Goal: Communication & Community: Answer question/provide support

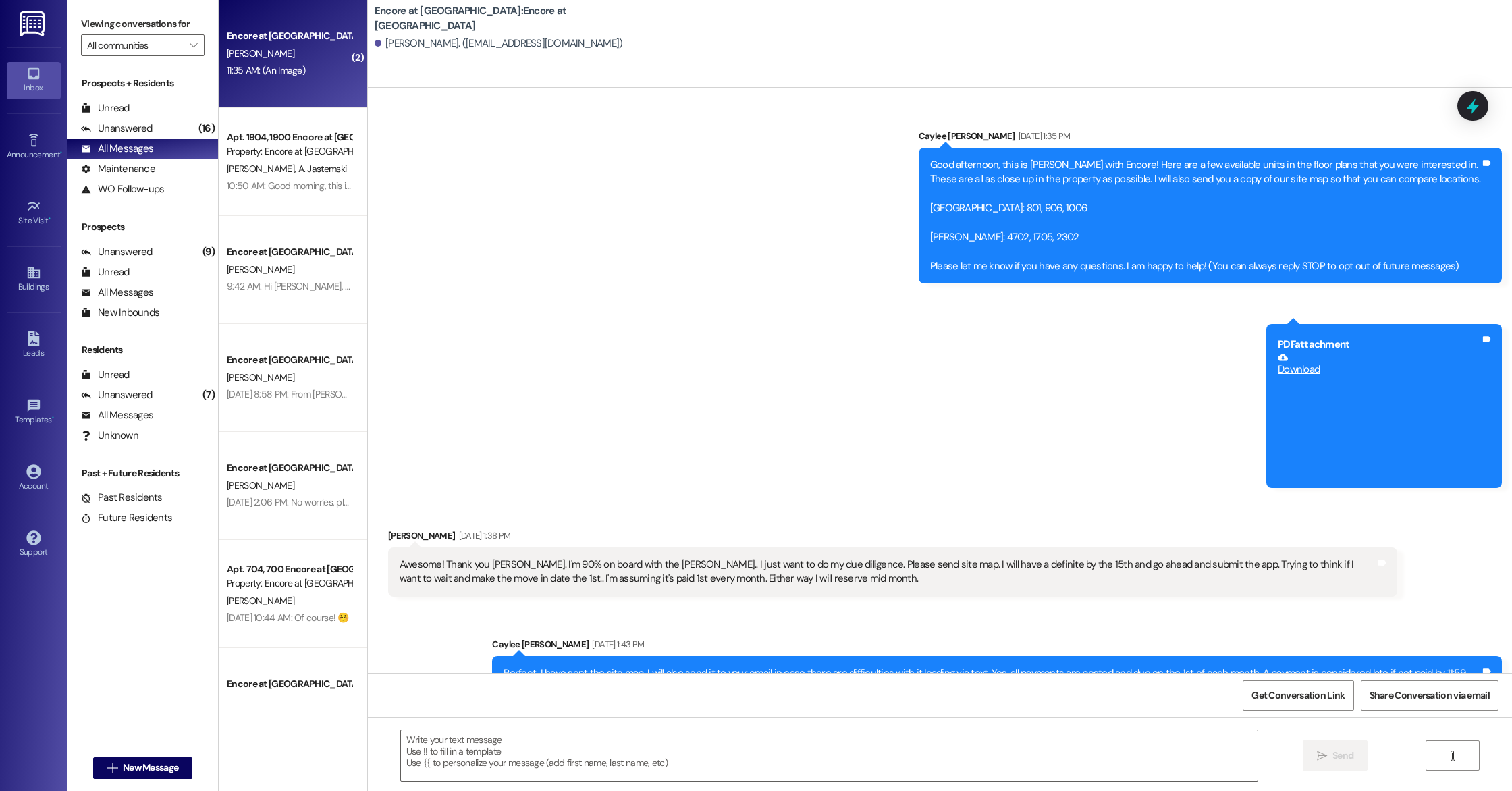
scroll to position [2139, 0]
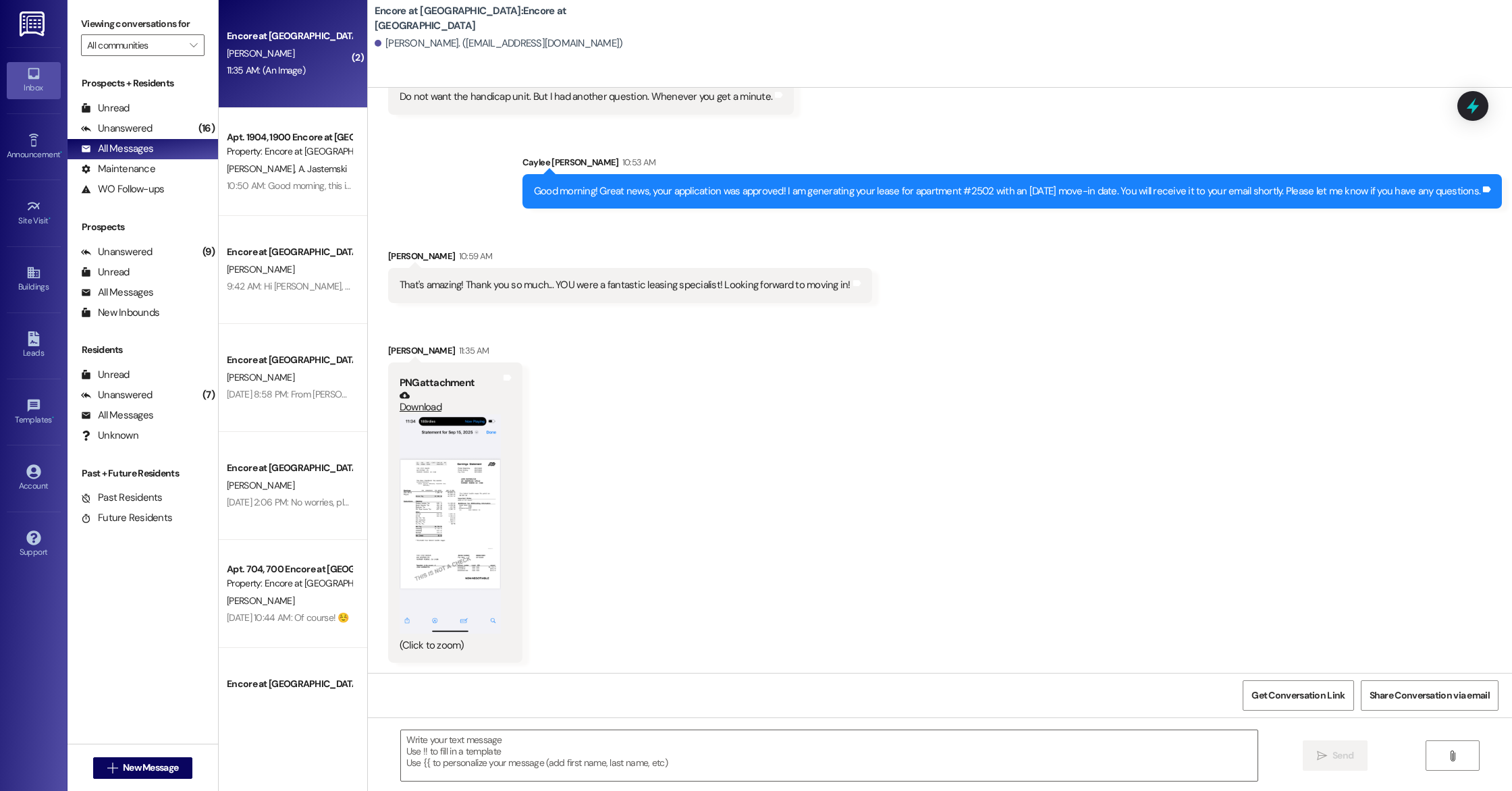
click at [596, 510] on div "Received via SMS [PERSON_NAME] 10:59 AM That's amazing! Thank you so much... YO…" at bounding box center [940, 492] width 1144 height 548
click at [411, 408] on link "Download" at bounding box center [450, 401] width 101 height 24
click at [112, 151] on div "All Messages" at bounding box center [117, 149] width 72 height 14
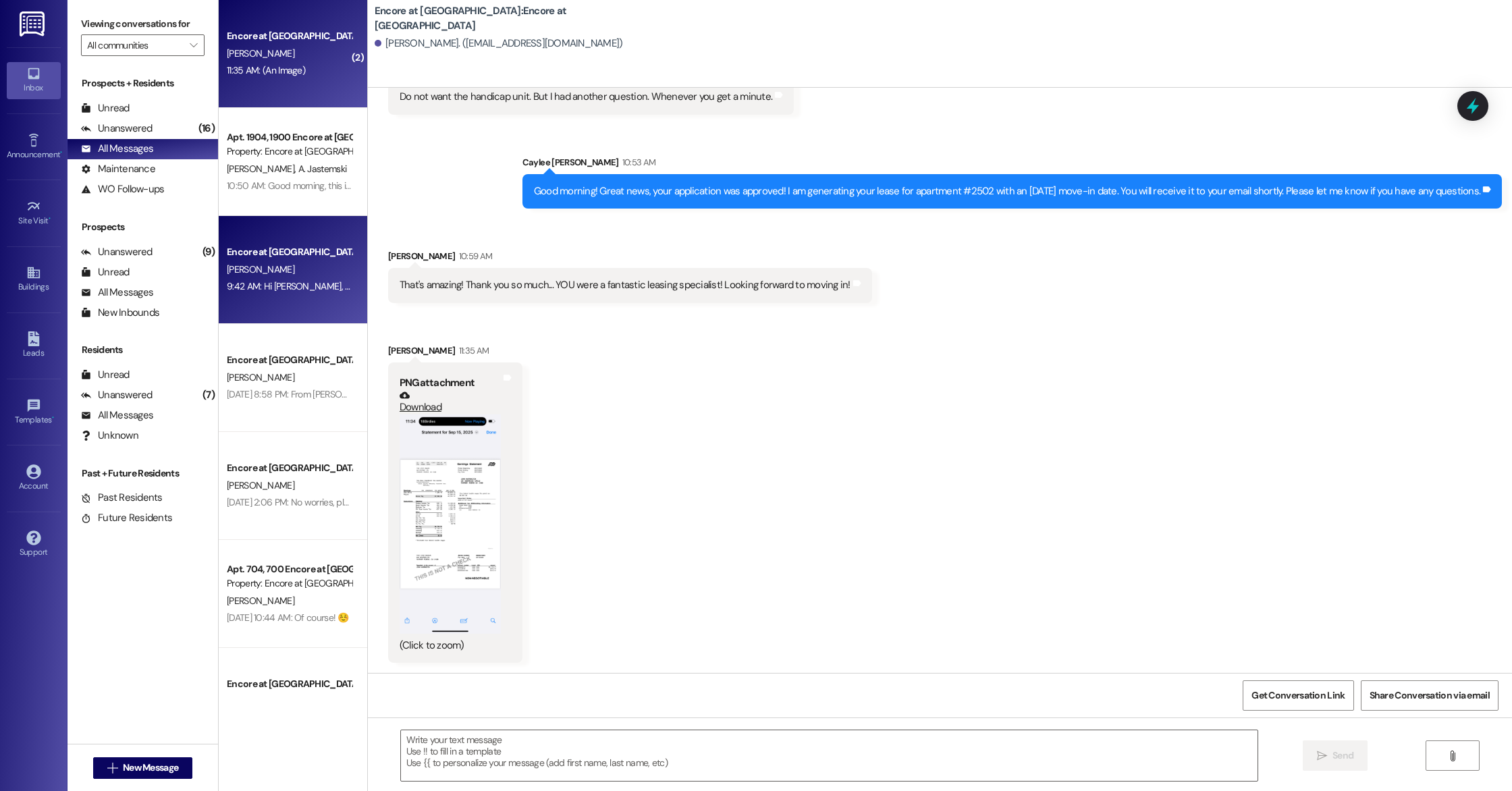
click at [287, 272] on div "[PERSON_NAME]" at bounding box center [289, 269] width 127 height 17
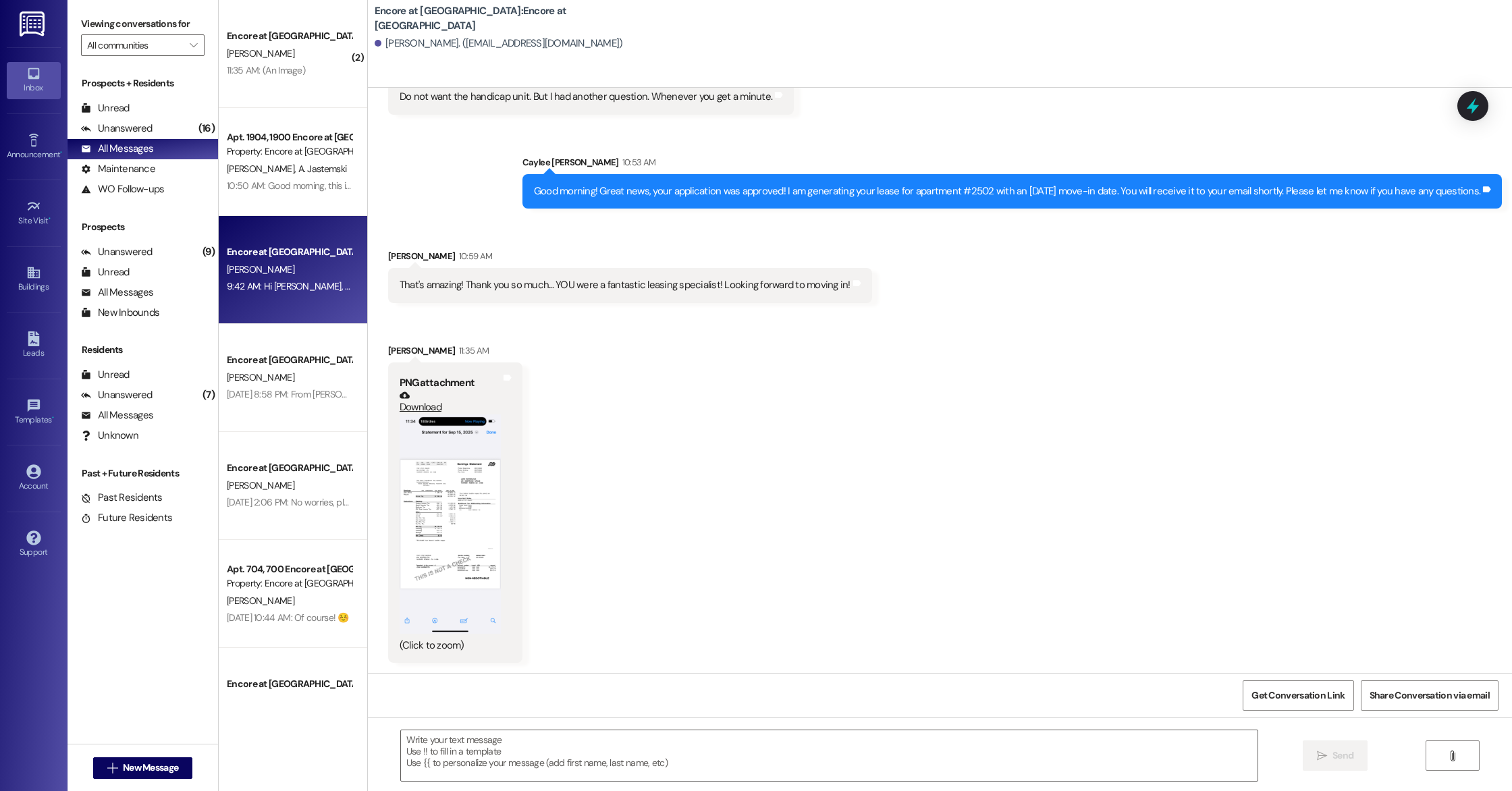
scroll to position [871, 0]
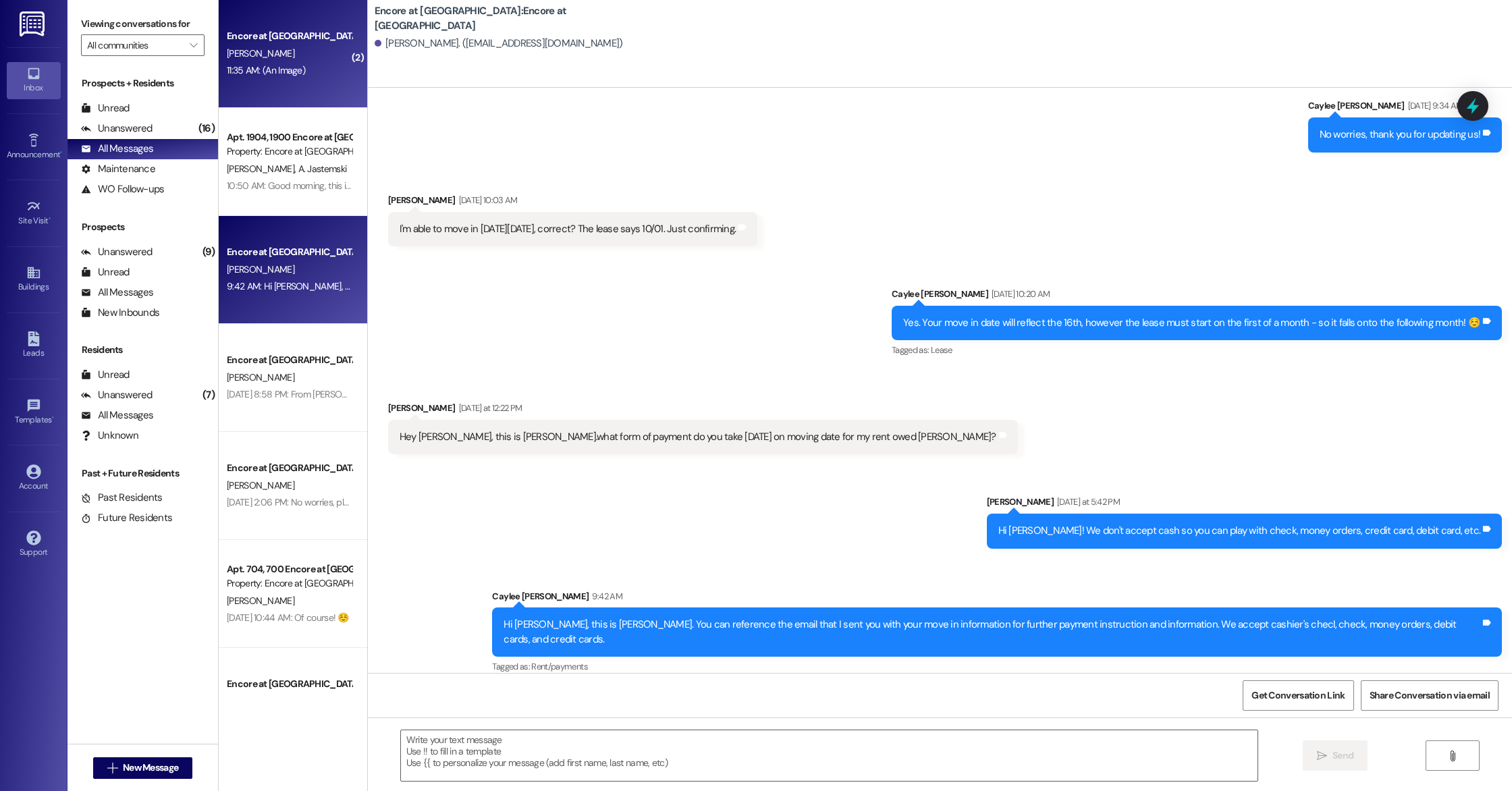
click at [275, 74] on div "11:35 AM: (An Image) 11:35 AM: (An Image)" at bounding box center [266, 71] width 78 height 12
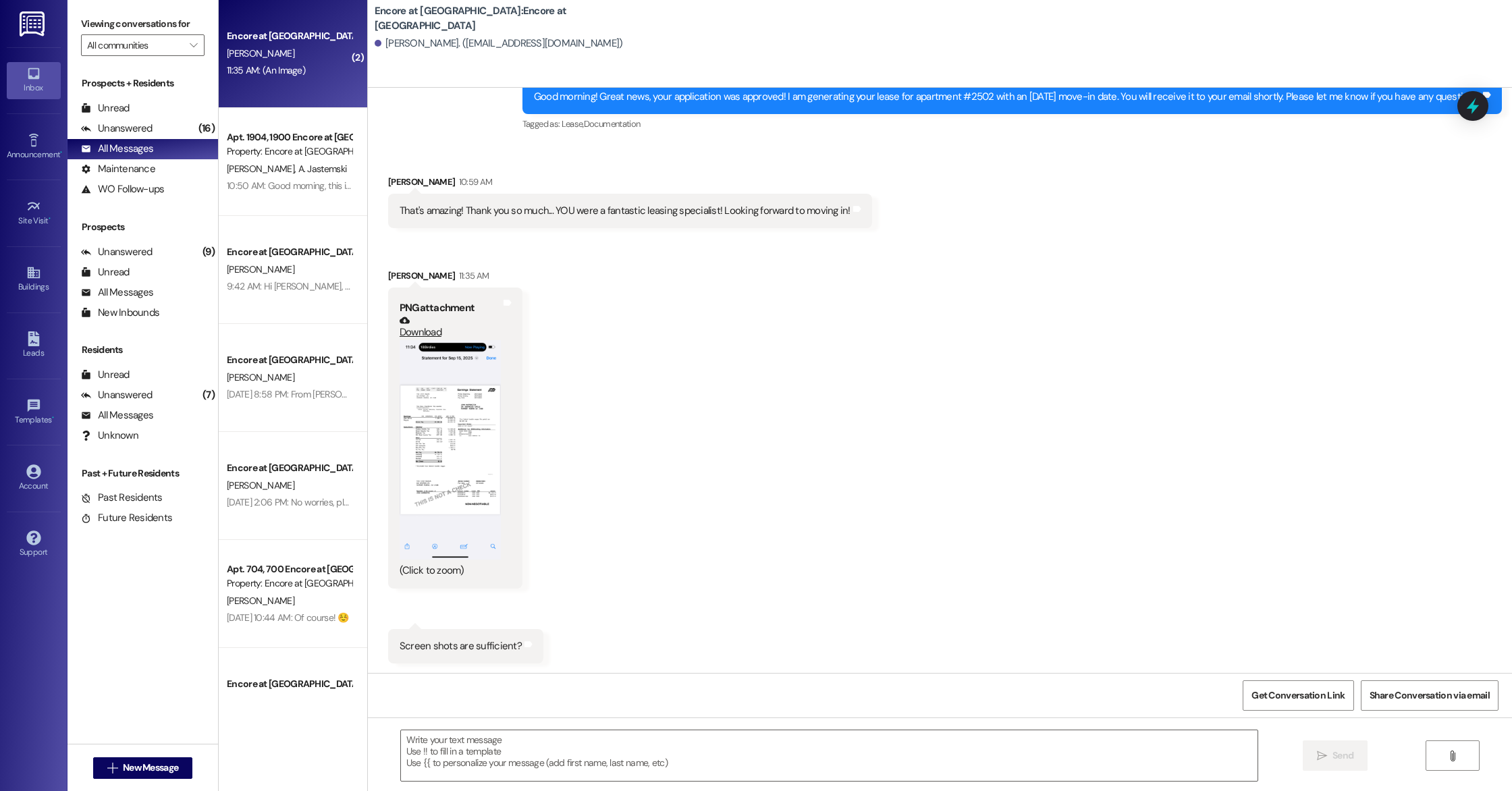
scroll to position [2233, 0]
click at [573, 768] on textarea at bounding box center [828, 755] width 857 height 51
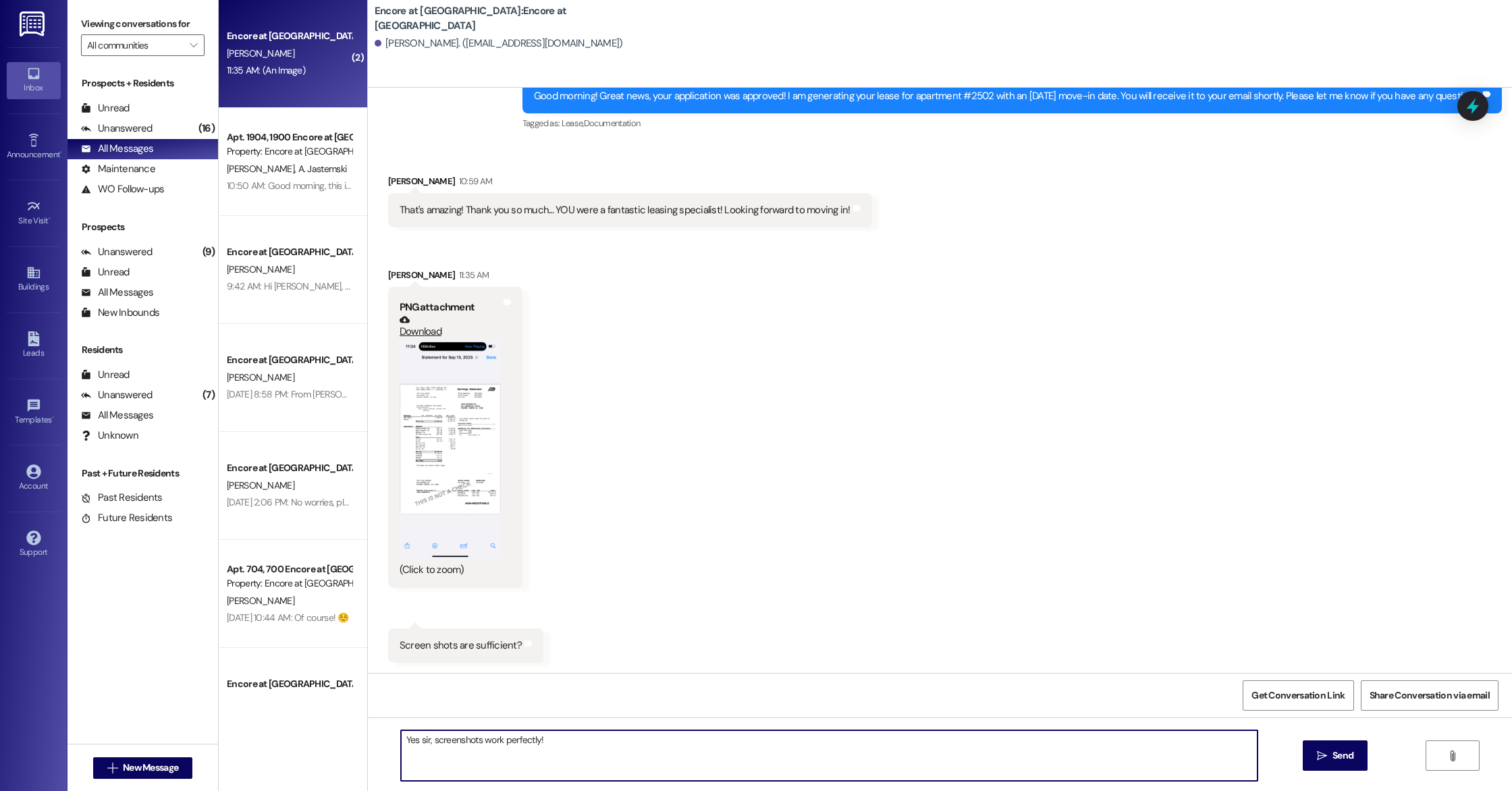
type textarea "Yes sir, screenshots work perfectly!"
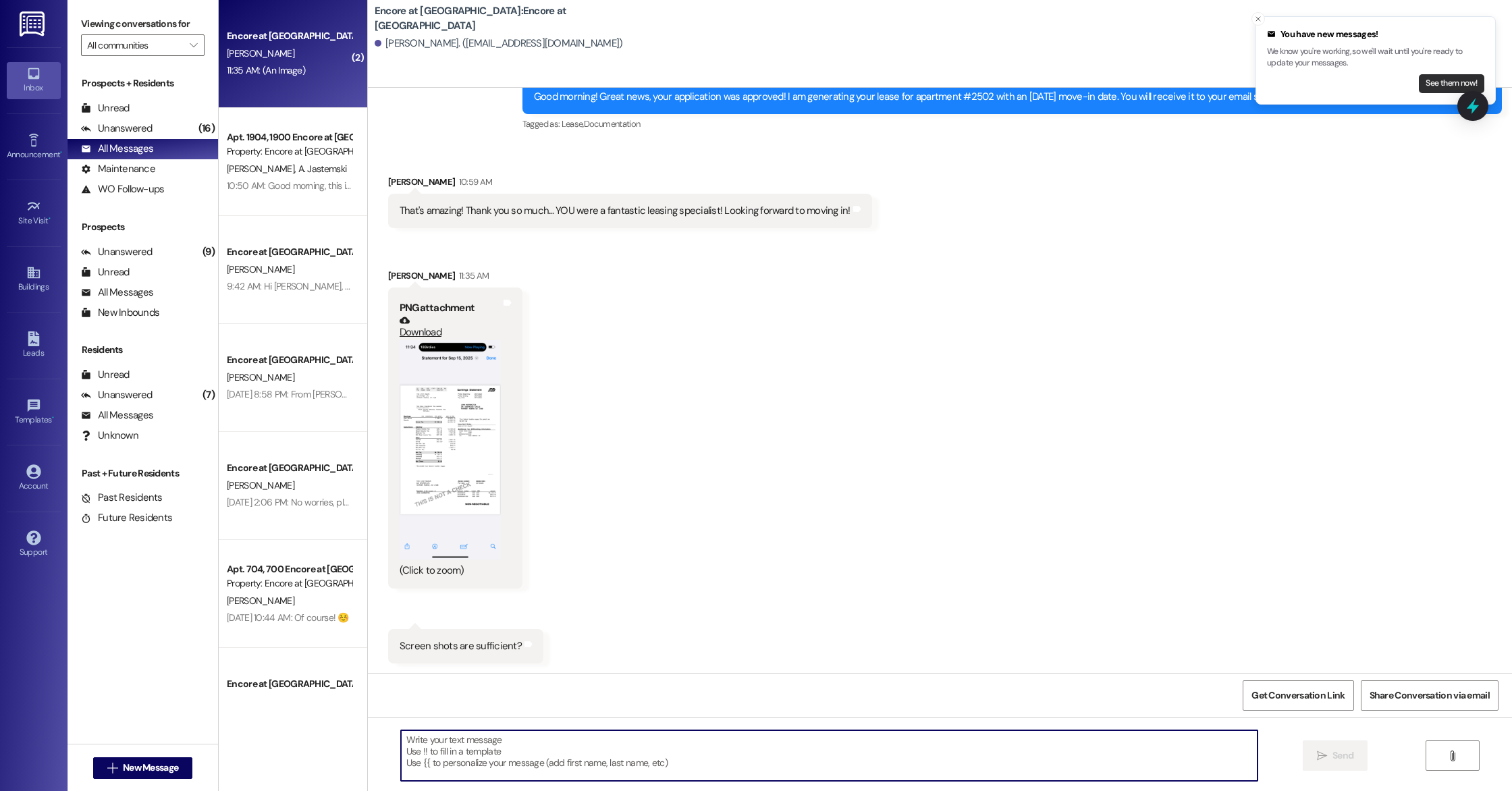
click at [1443, 86] on button "See them now!" at bounding box center [1451, 83] width 65 height 19
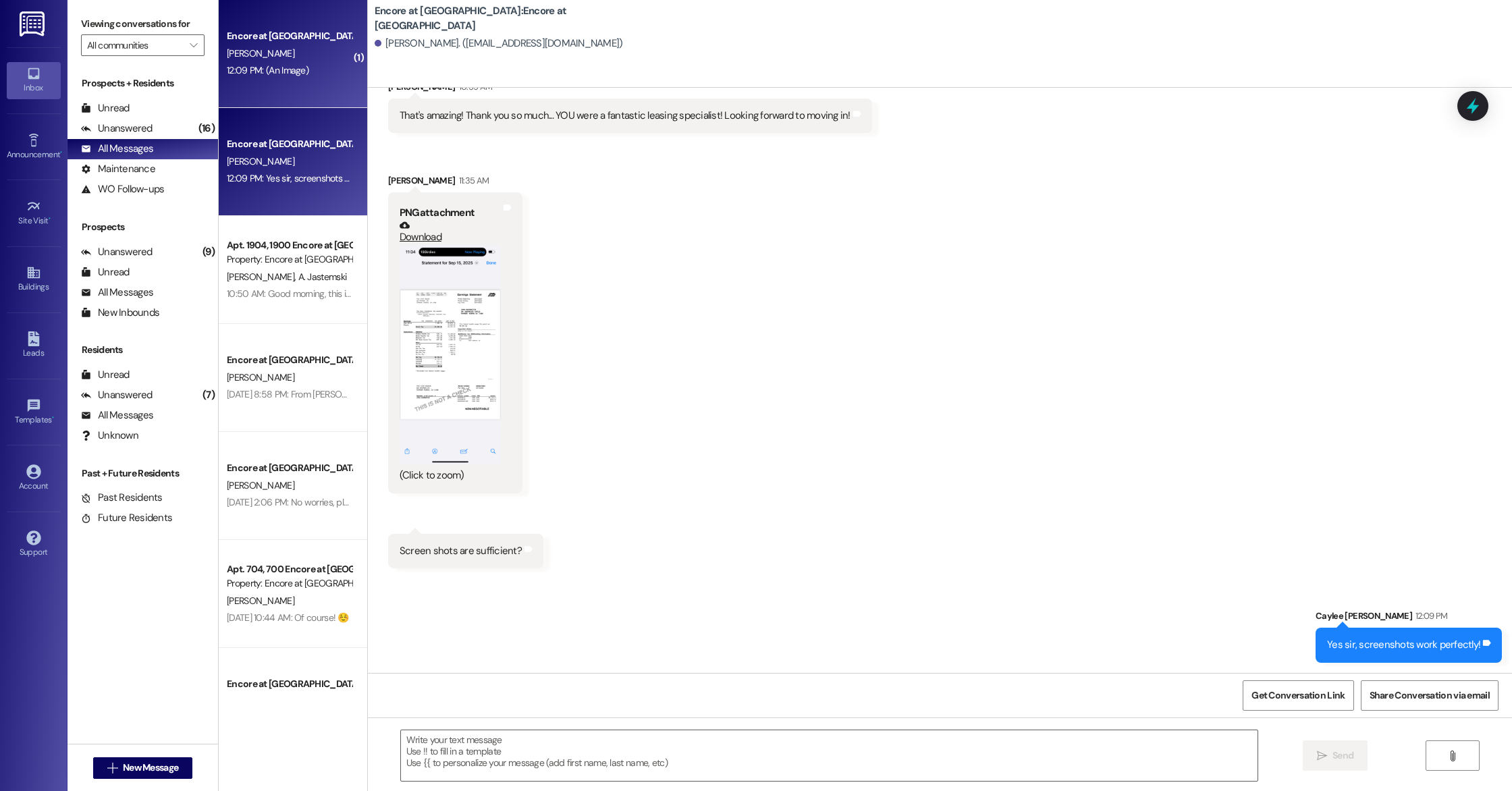
click at [237, 72] on div "12:09 PM: (An Image) 12:09 PM: (An Image)" at bounding box center [268, 71] width 82 height 12
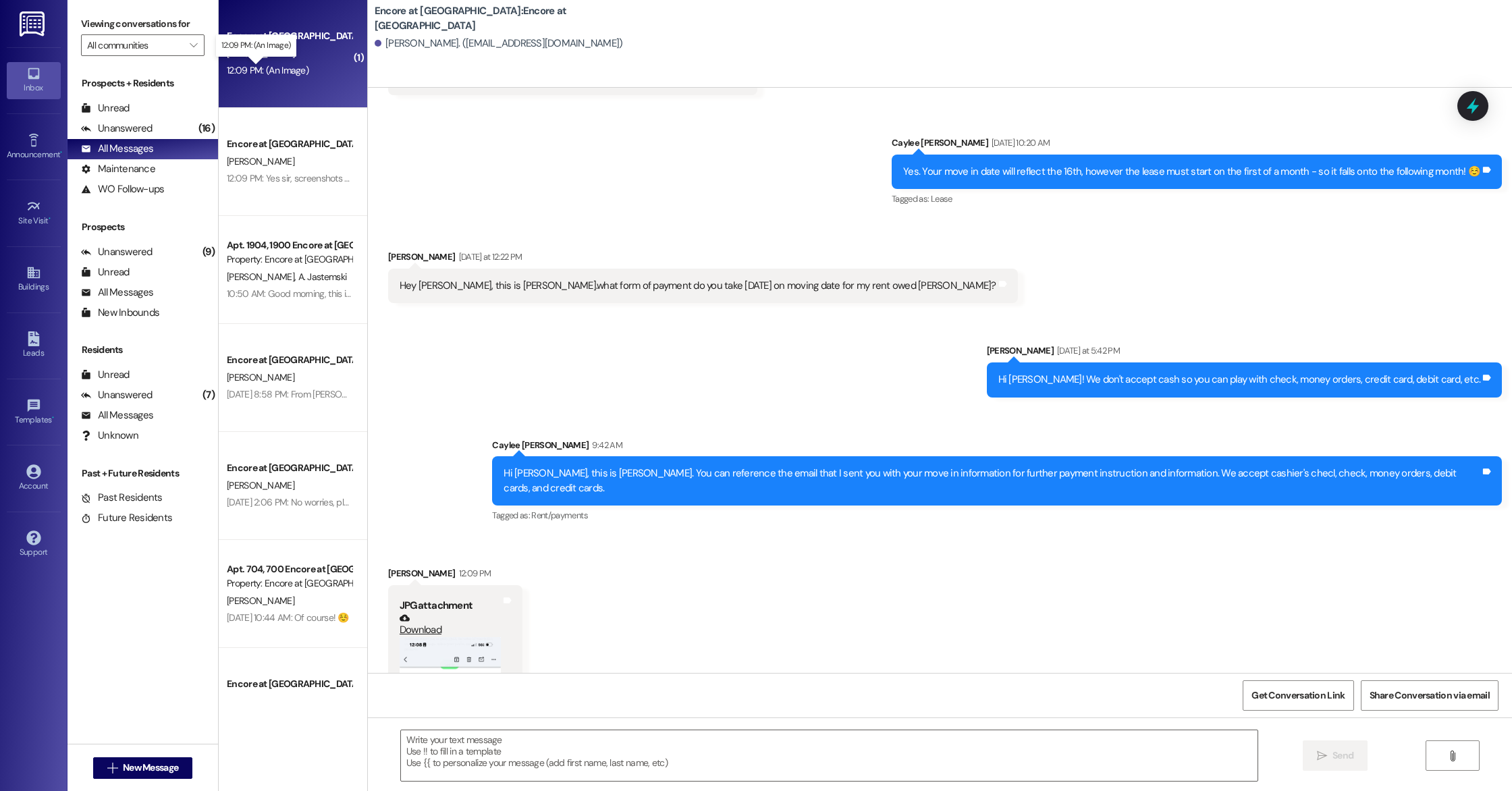
scroll to position [1232, 0]
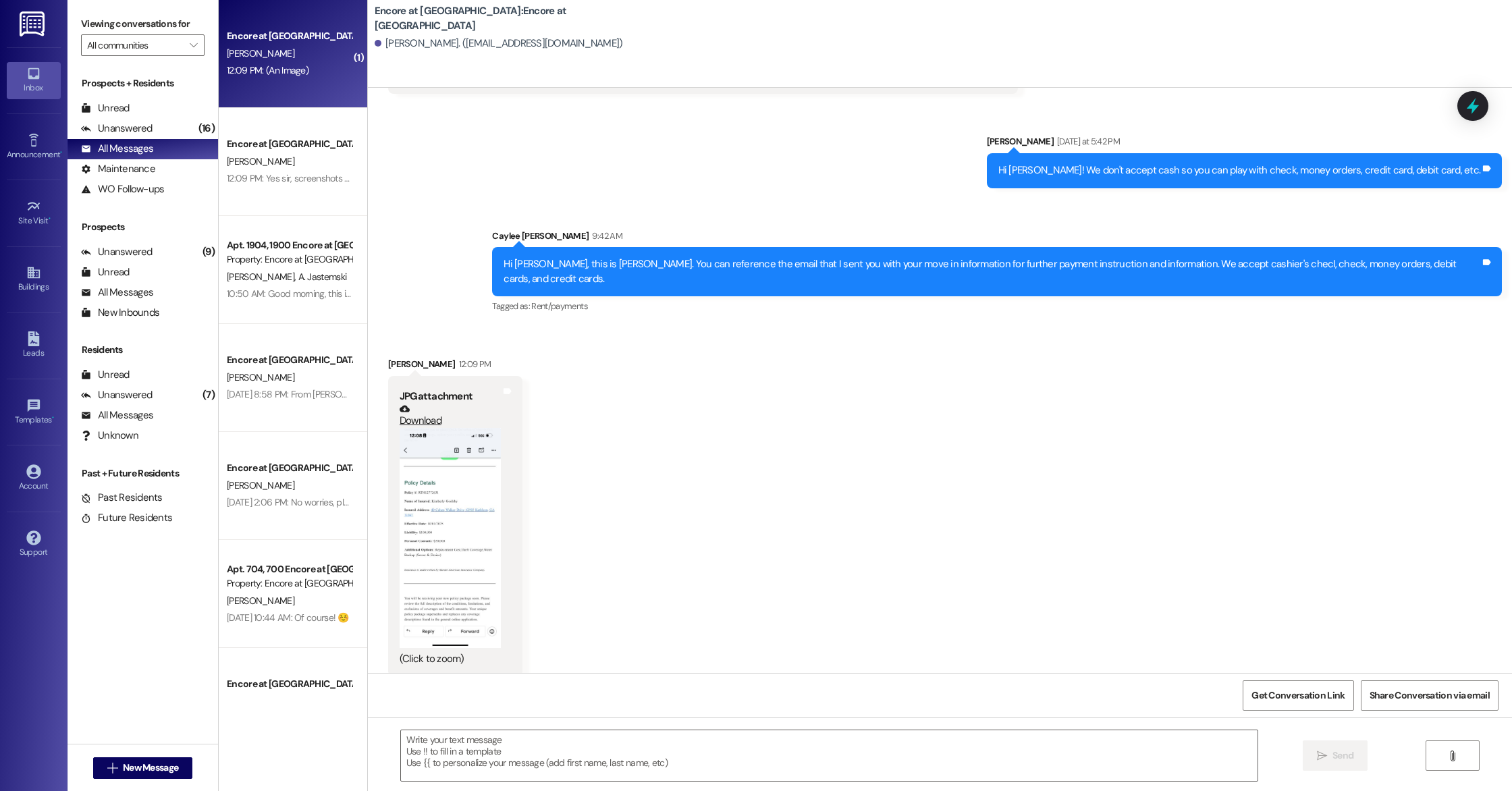
click at [461, 580] on button "Zoom image" at bounding box center [450, 537] width 101 height 219
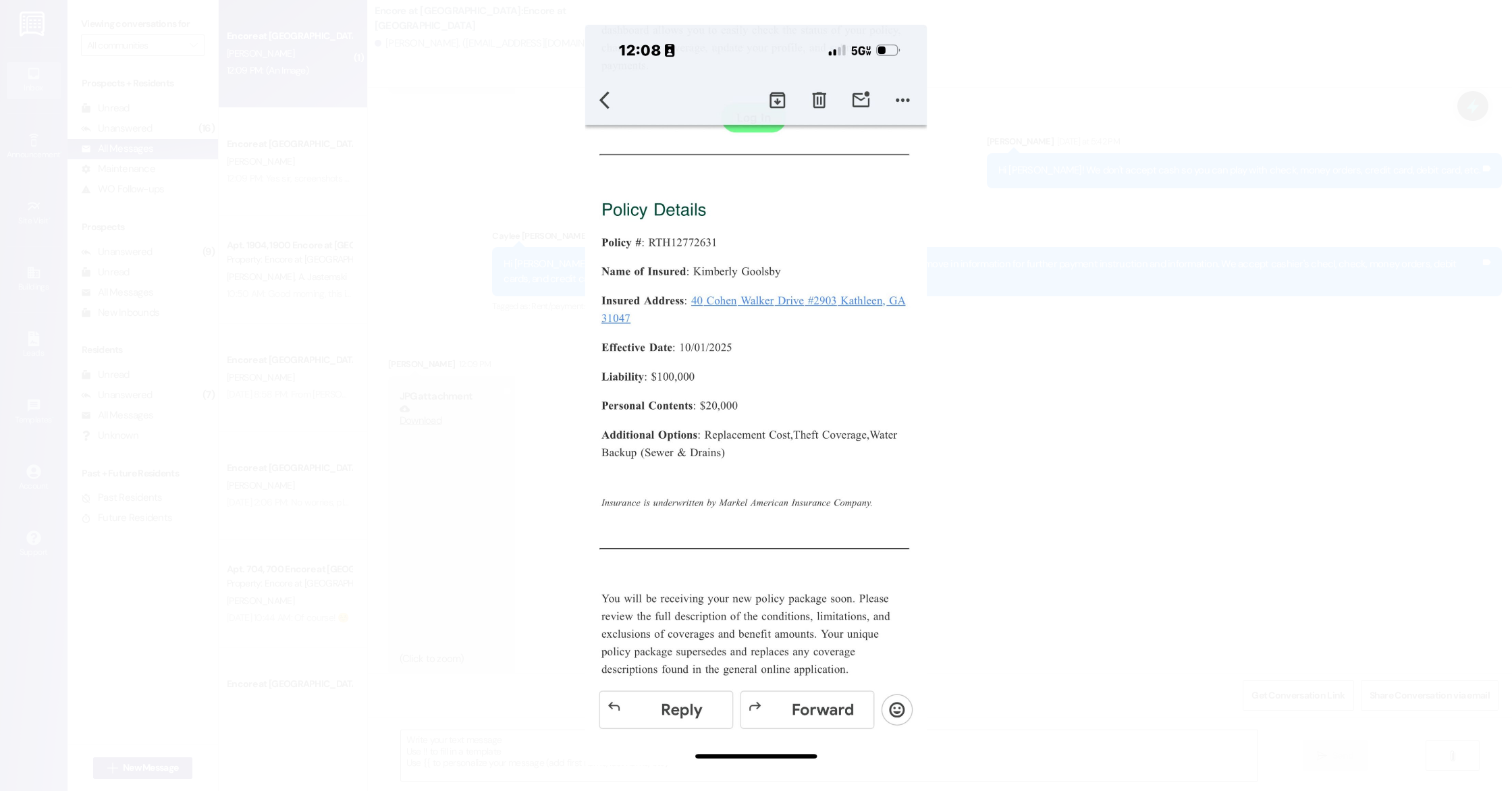
drag, startPoint x: 712, startPoint y: 507, endPoint x: 492, endPoint y: 30, distance: 525.3
click at [0, 0] on button "Unzoom image" at bounding box center [756, 395] width 1512 height 791
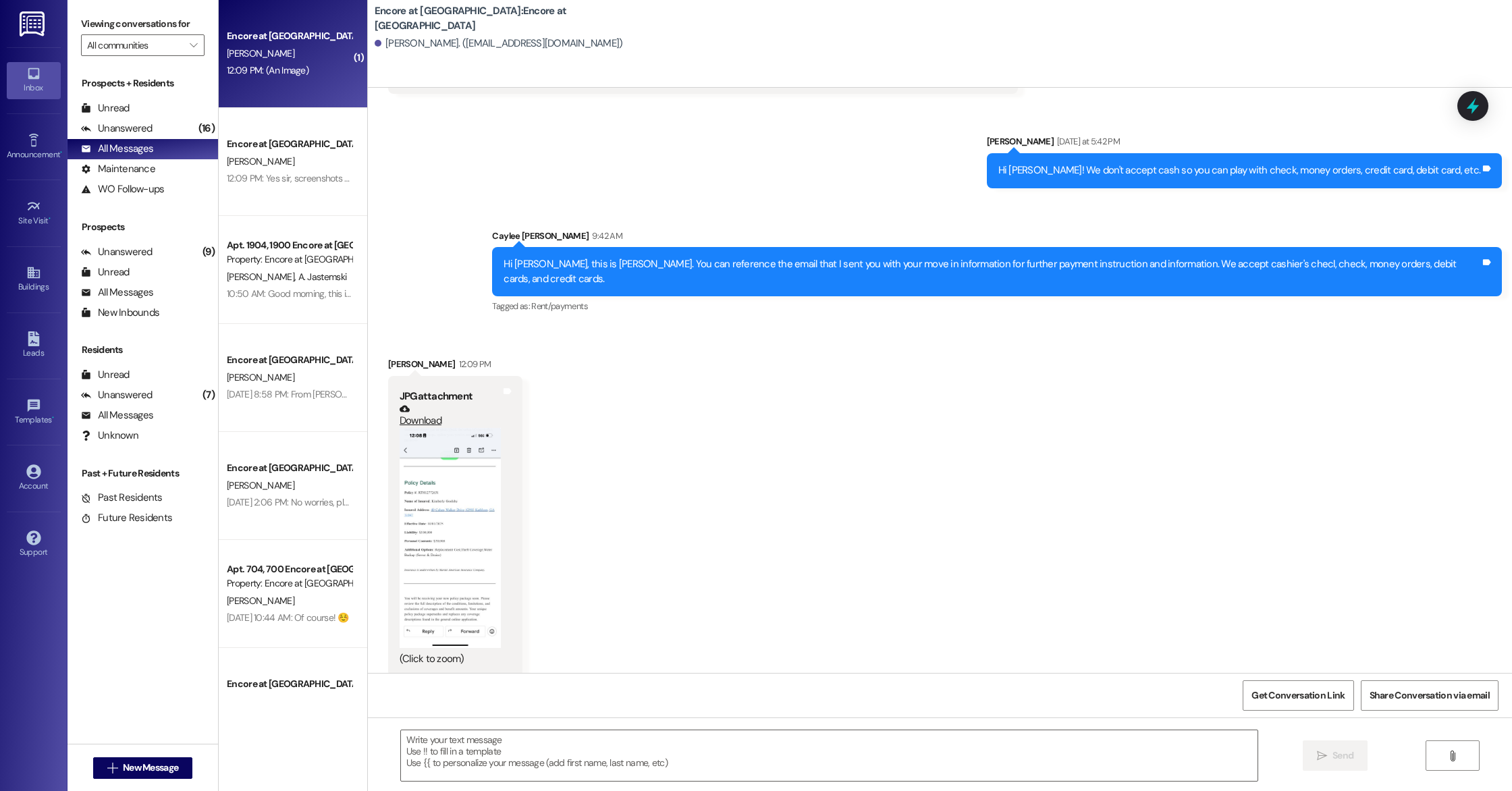
click at [441, 513] on button "Zoom image" at bounding box center [450, 537] width 101 height 219
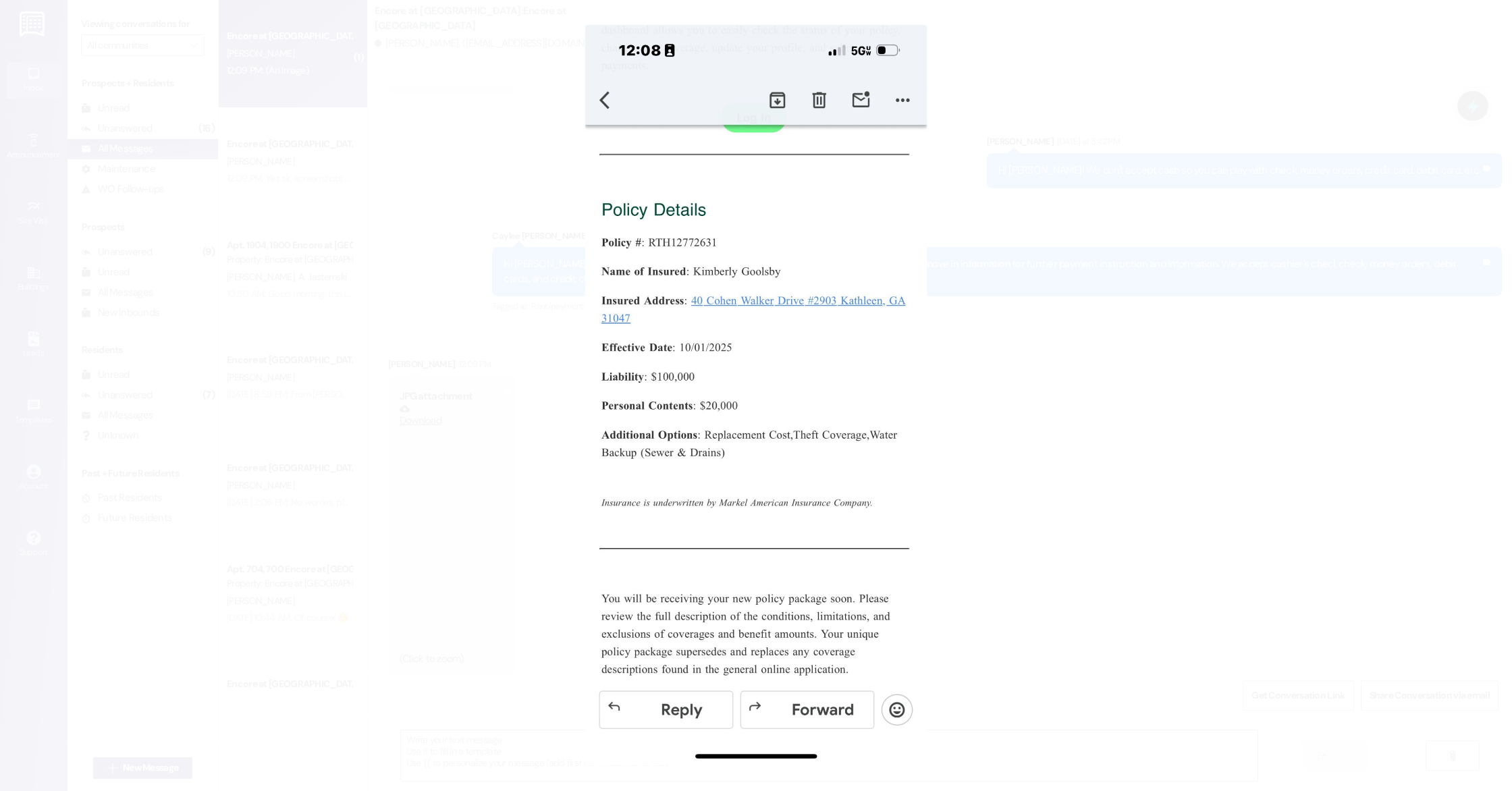
click at [395, 370] on button "Unzoom image" at bounding box center [756, 395] width 1512 height 791
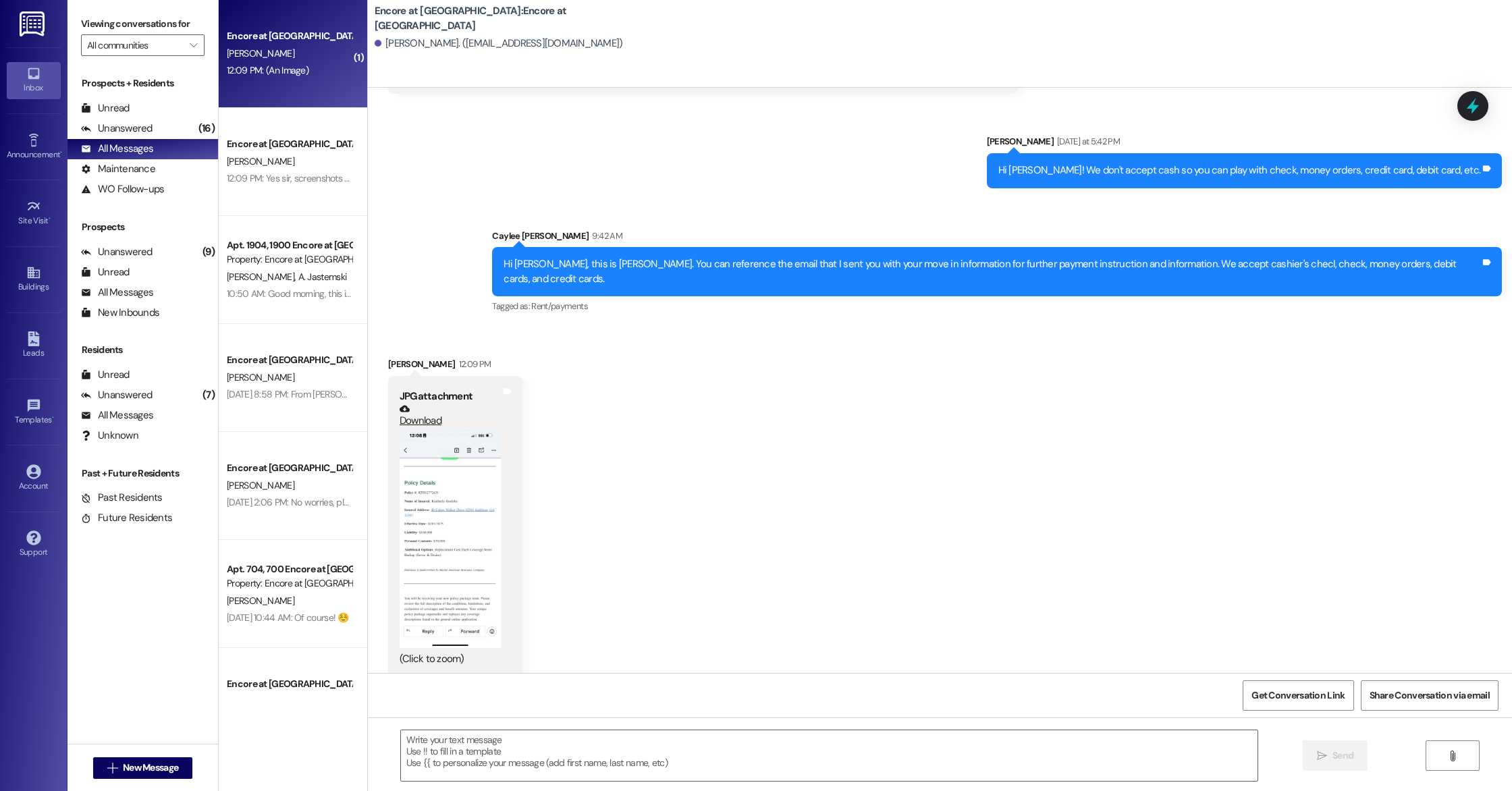
click at [412, 406] on link "Download" at bounding box center [450, 415] width 101 height 24
click at [667, 595] on div "Received via SMS [PERSON_NAME] 12:09 PM JPG attachment Download (Click to zoom)…" at bounding box center [940, 507] width 1144 height 360
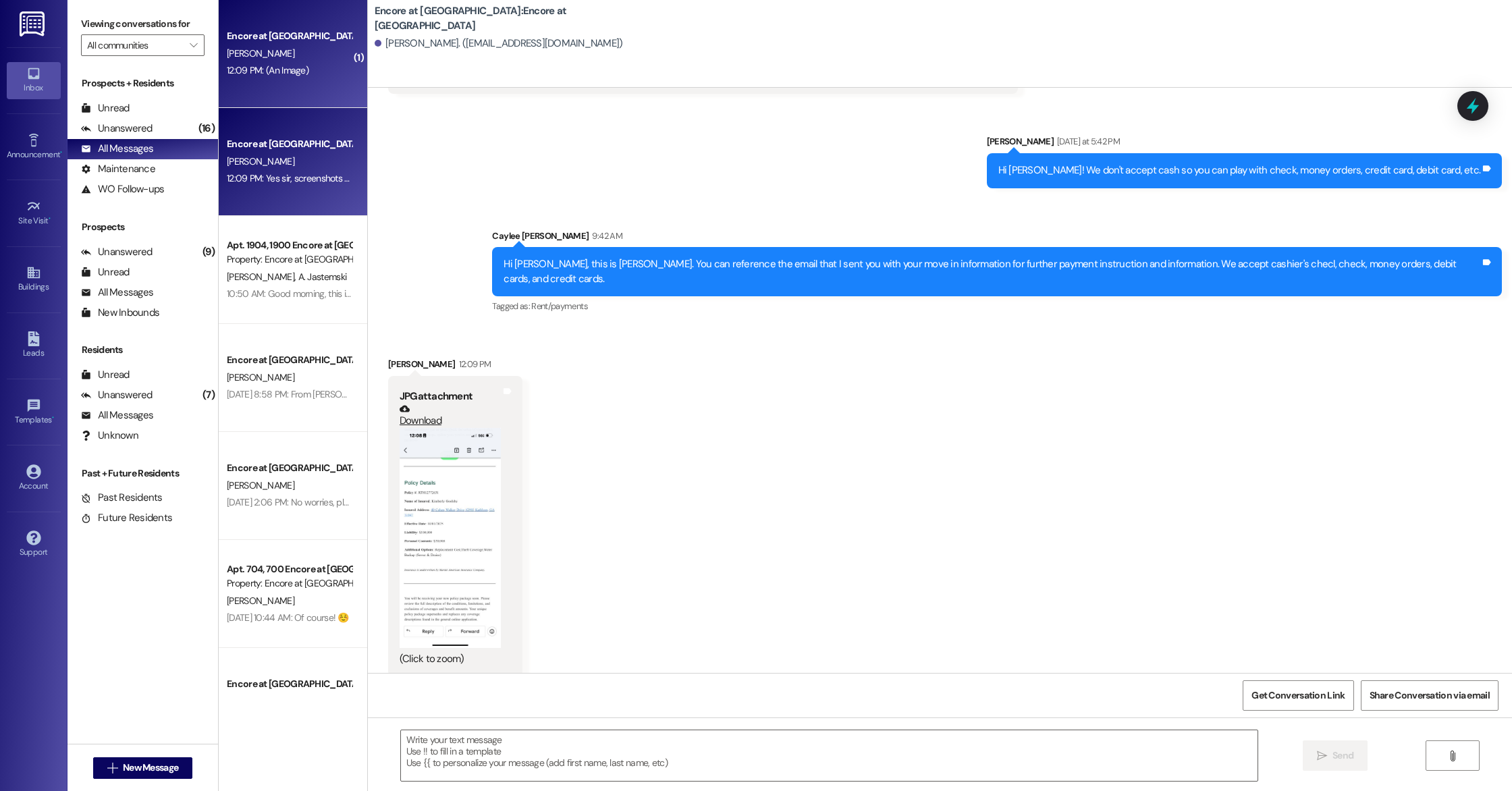
click at [262, 157] on span "[PERSON_NAME]" at bounding box center [260, 162] width 68 height 12
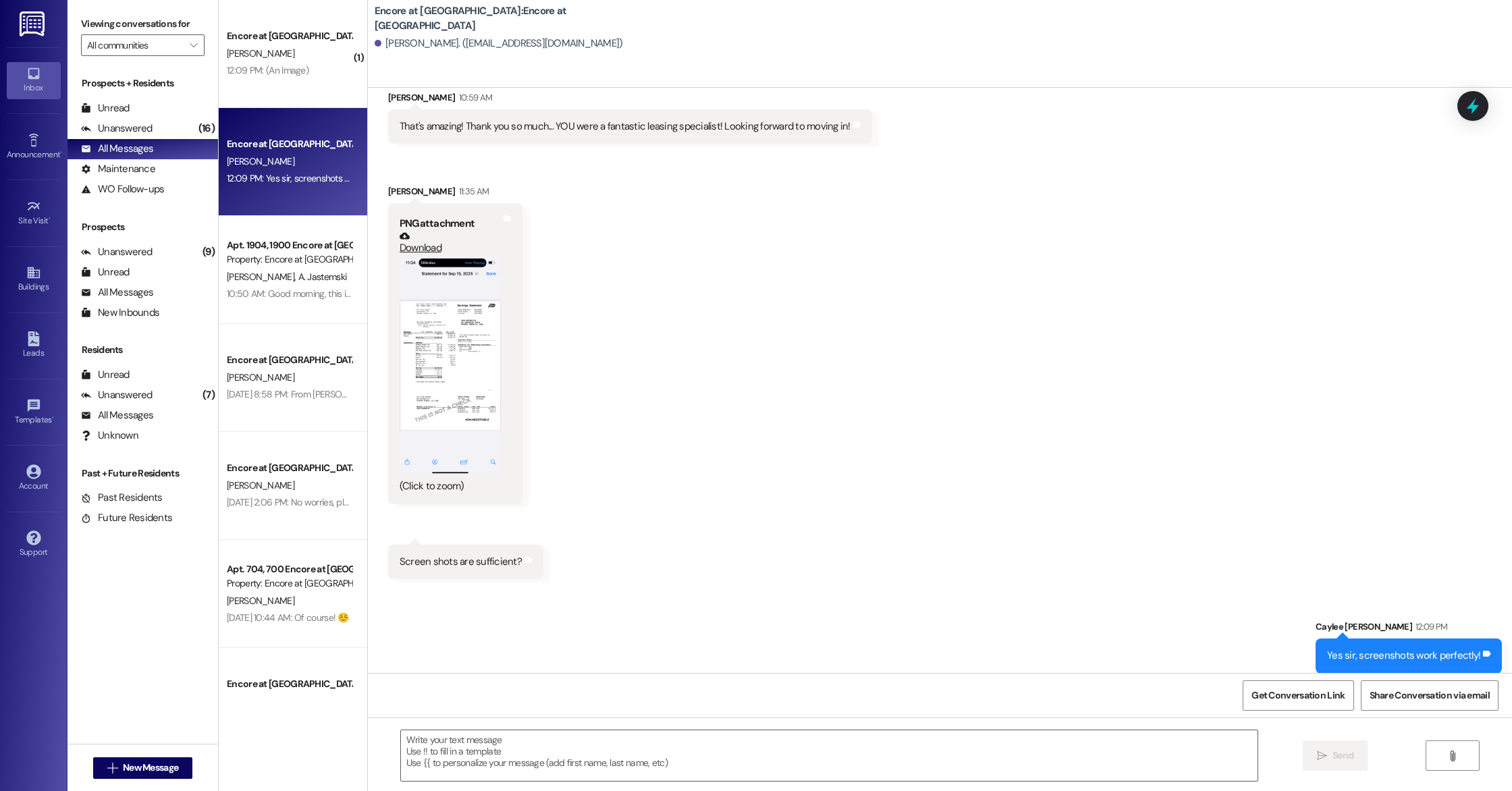
scroll to position [2328, 0]
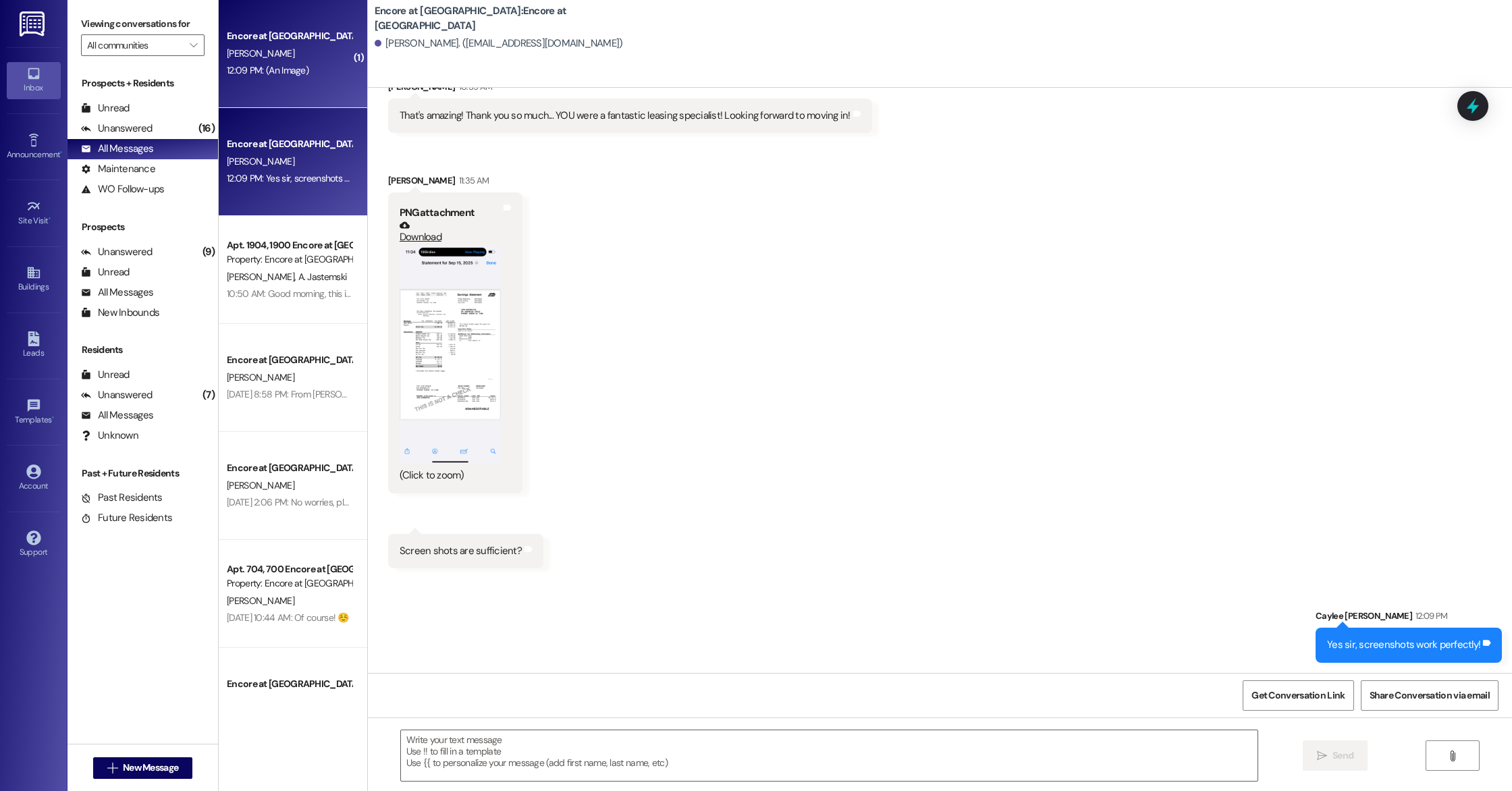
click at [301, 81] on div "Encore at [GEOGRAPHIC_DATA] [PERSON_NAME] 12:09 PM: (An Image) 12:09 PM: (An Im…" at bounding box center [293, 54] width 149 height 108
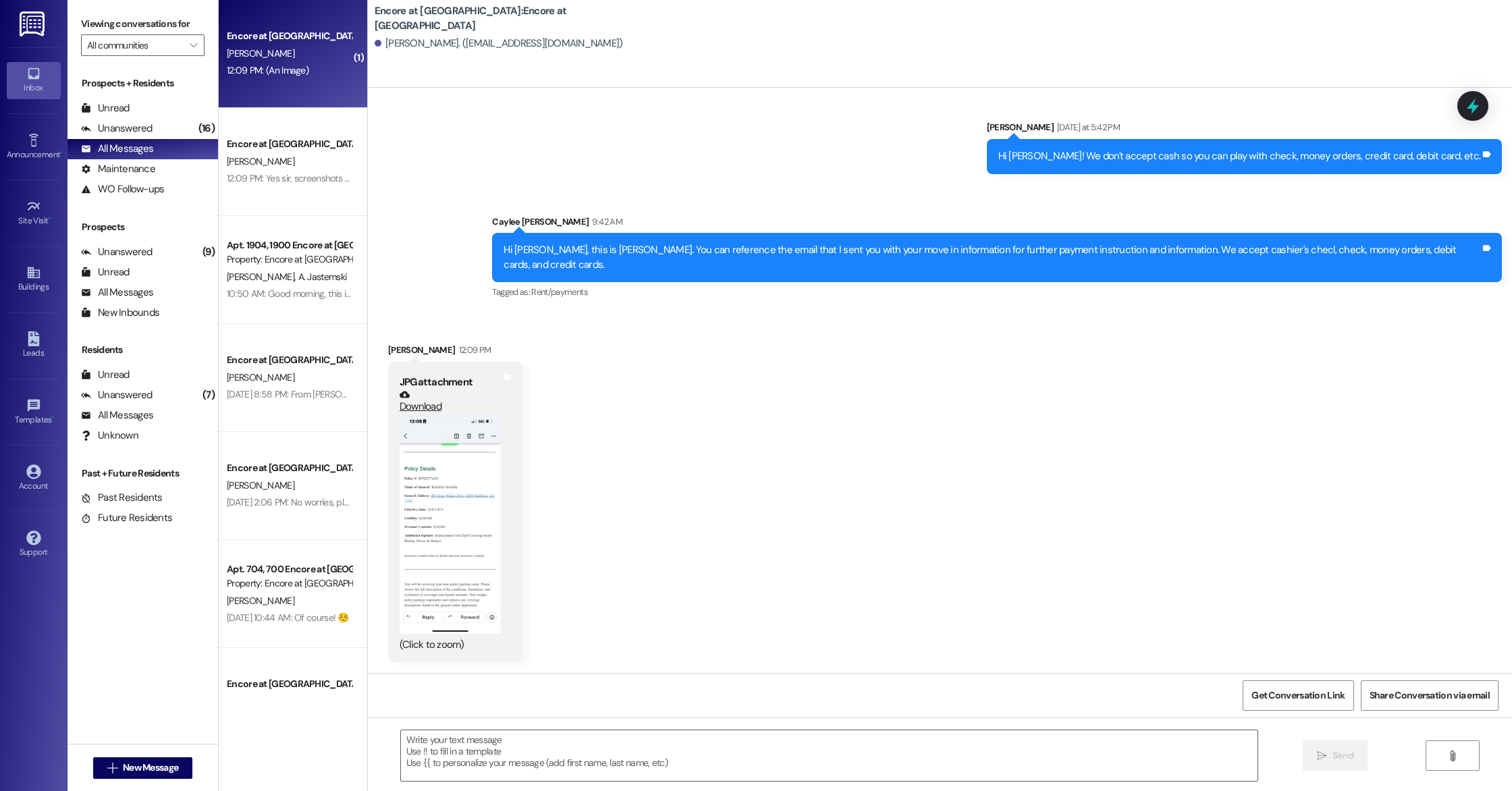
scroll to position [1232, 0]
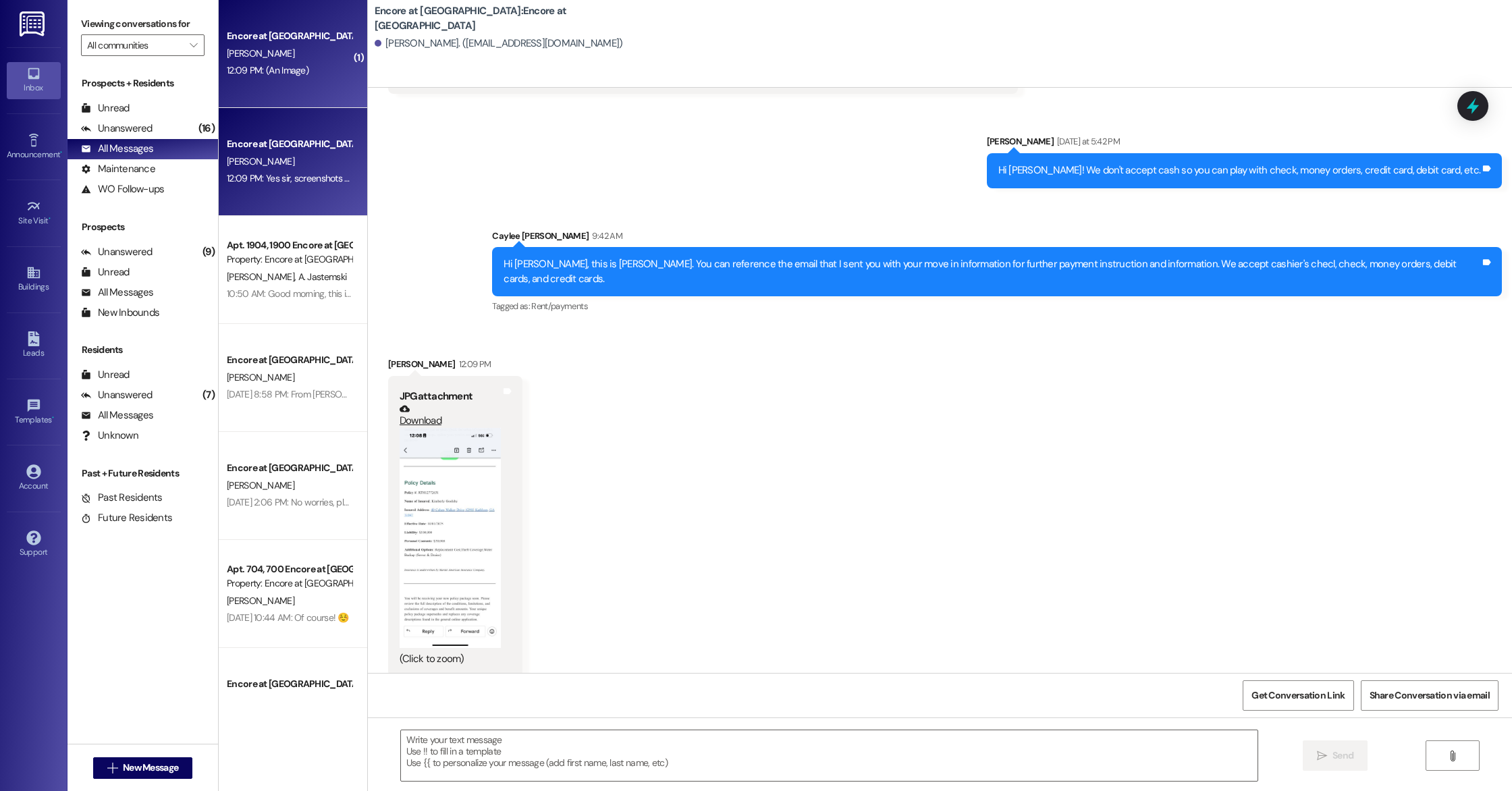
click at [303, 166] on div "[PERSON_NAME]" at bounding box center [289, 162] width 127 height 17
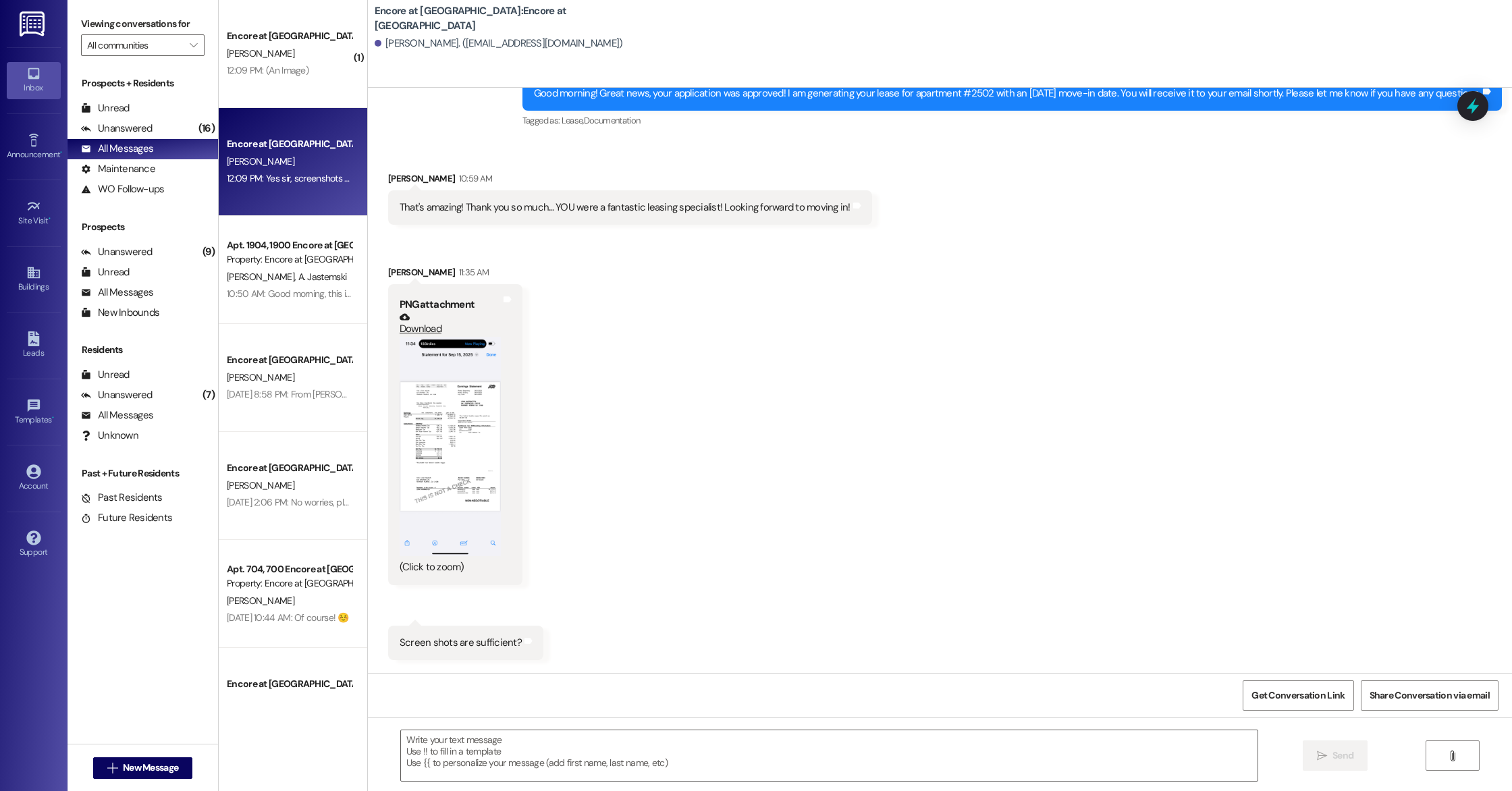
scroll to position [2233, 0]
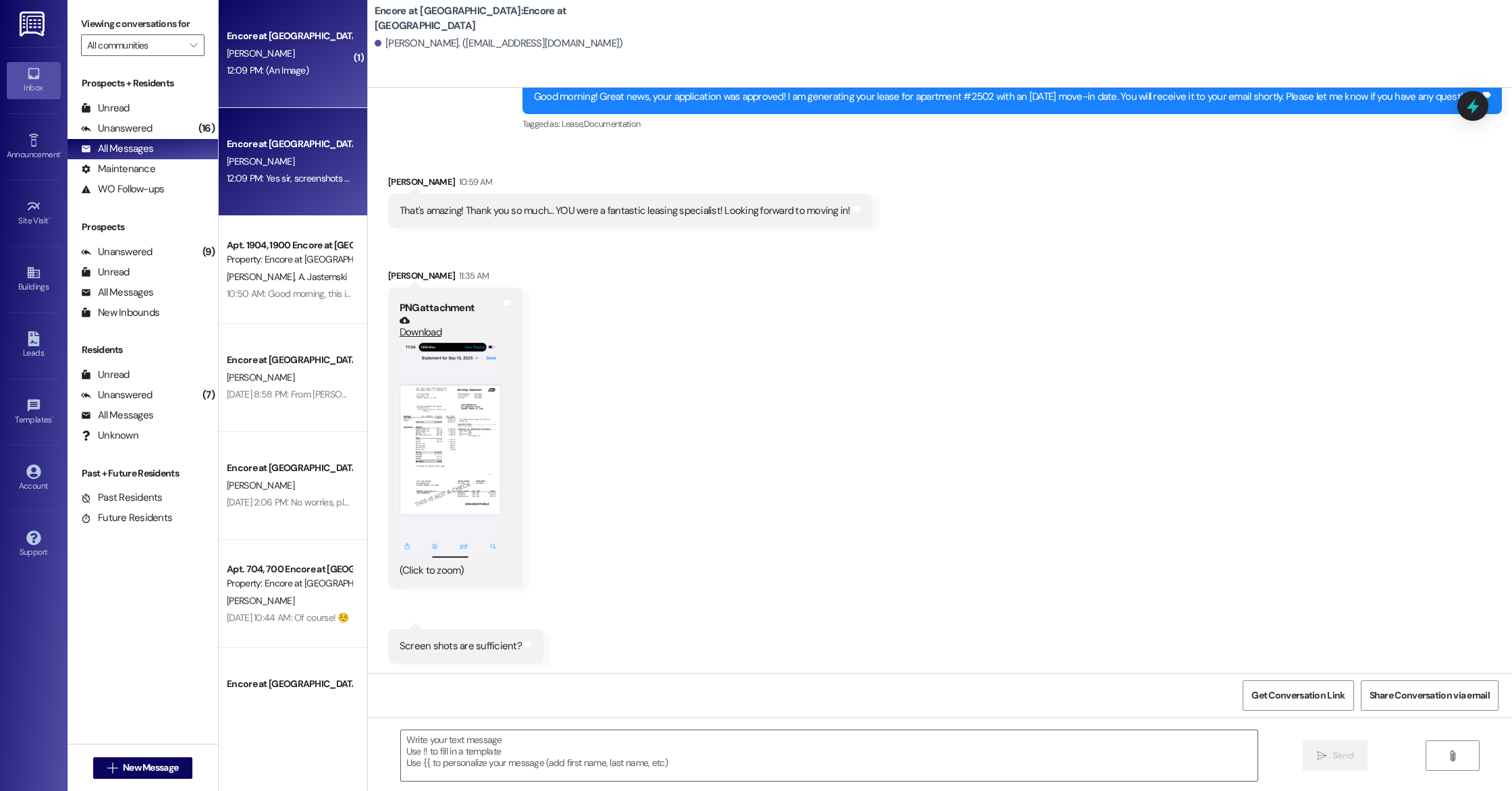
click at [312, 39] on div "Encore at [GEOGRAPHIC_DATA]" at bounding box center [289, 36] width 125 height 14
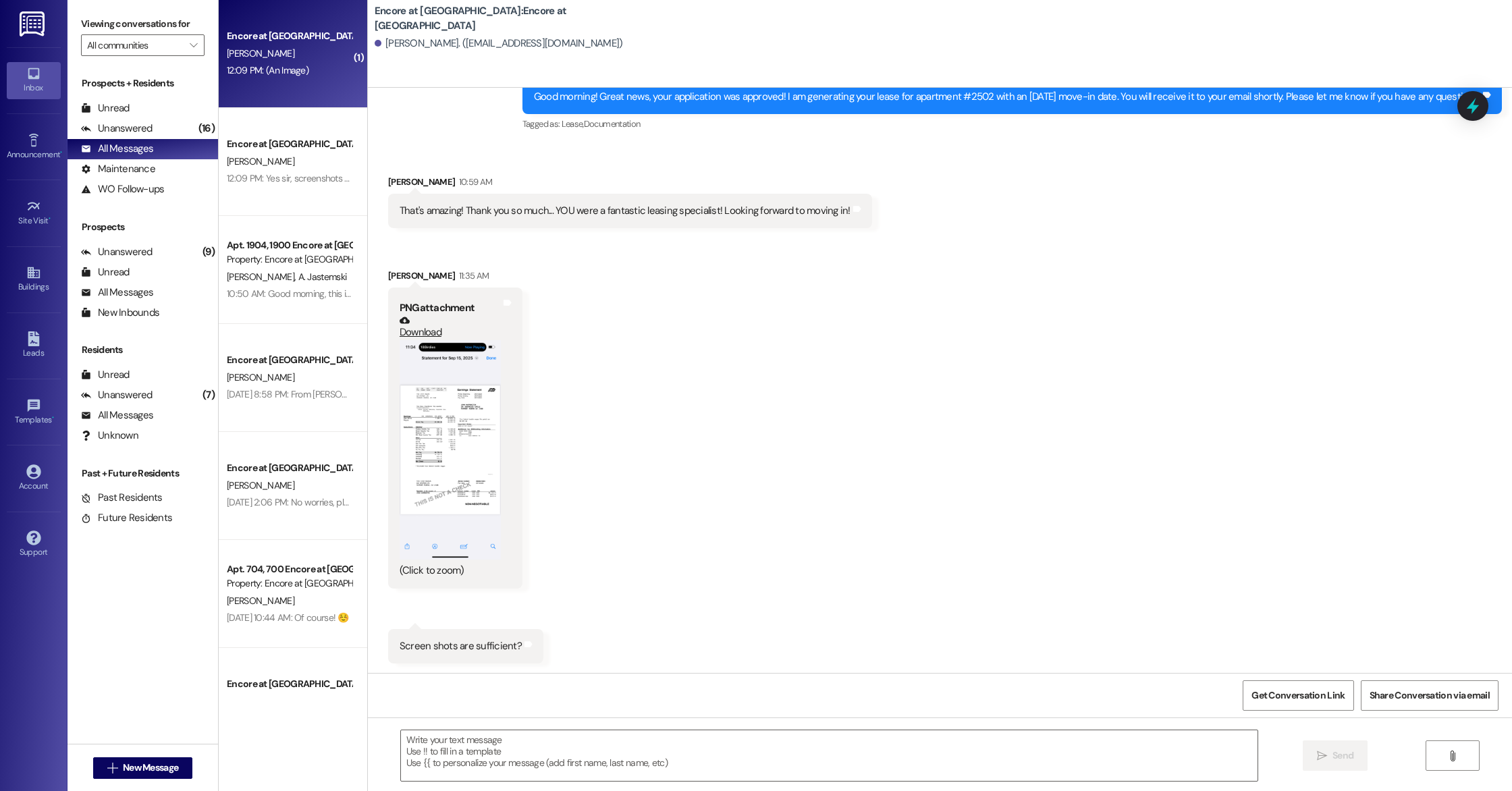
scroll to position [1232, 0]
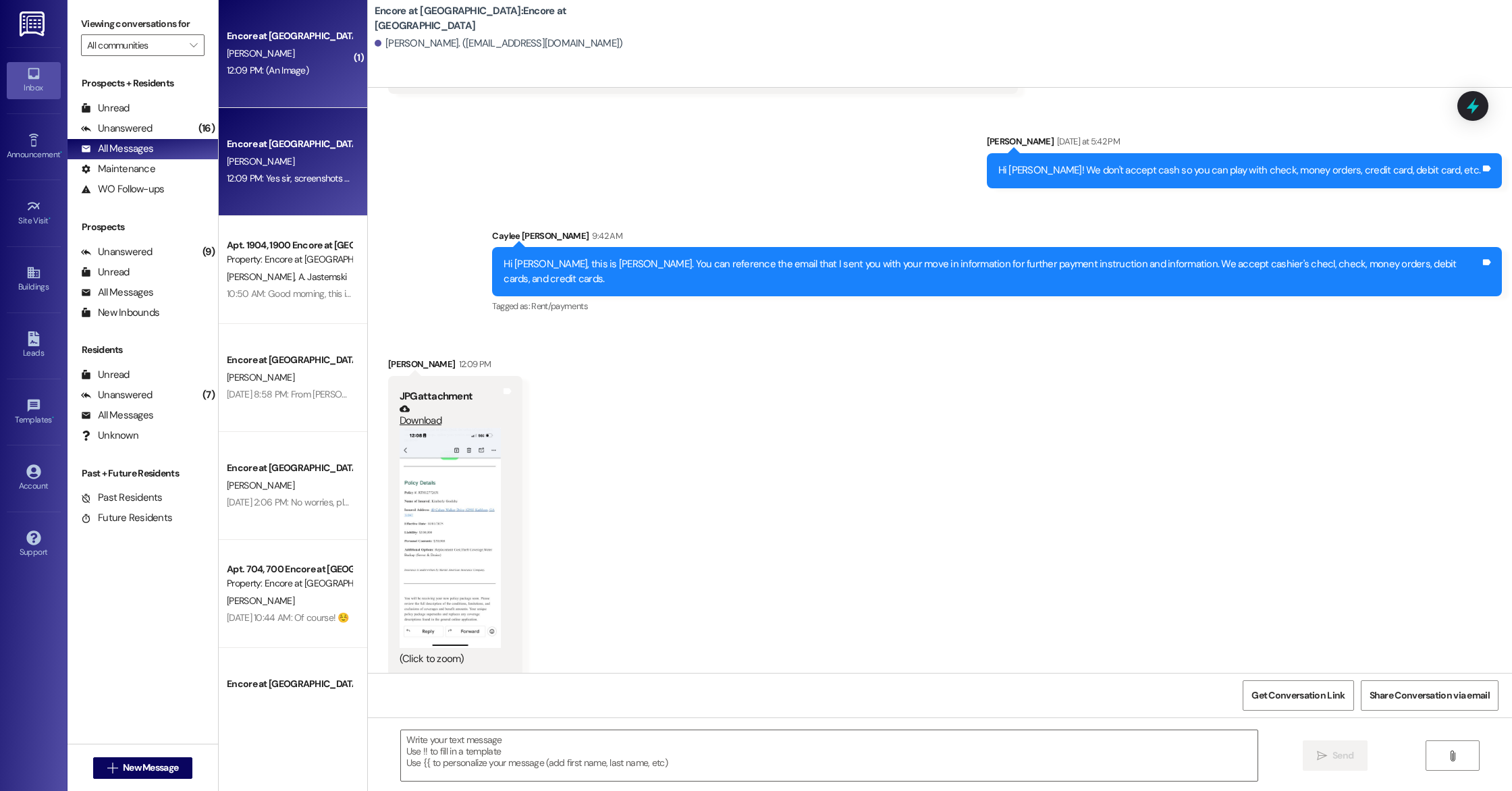
click at [258, 156] on span "[PERSON_NAME]" at bounding box center [260, 162] width 68 height 12
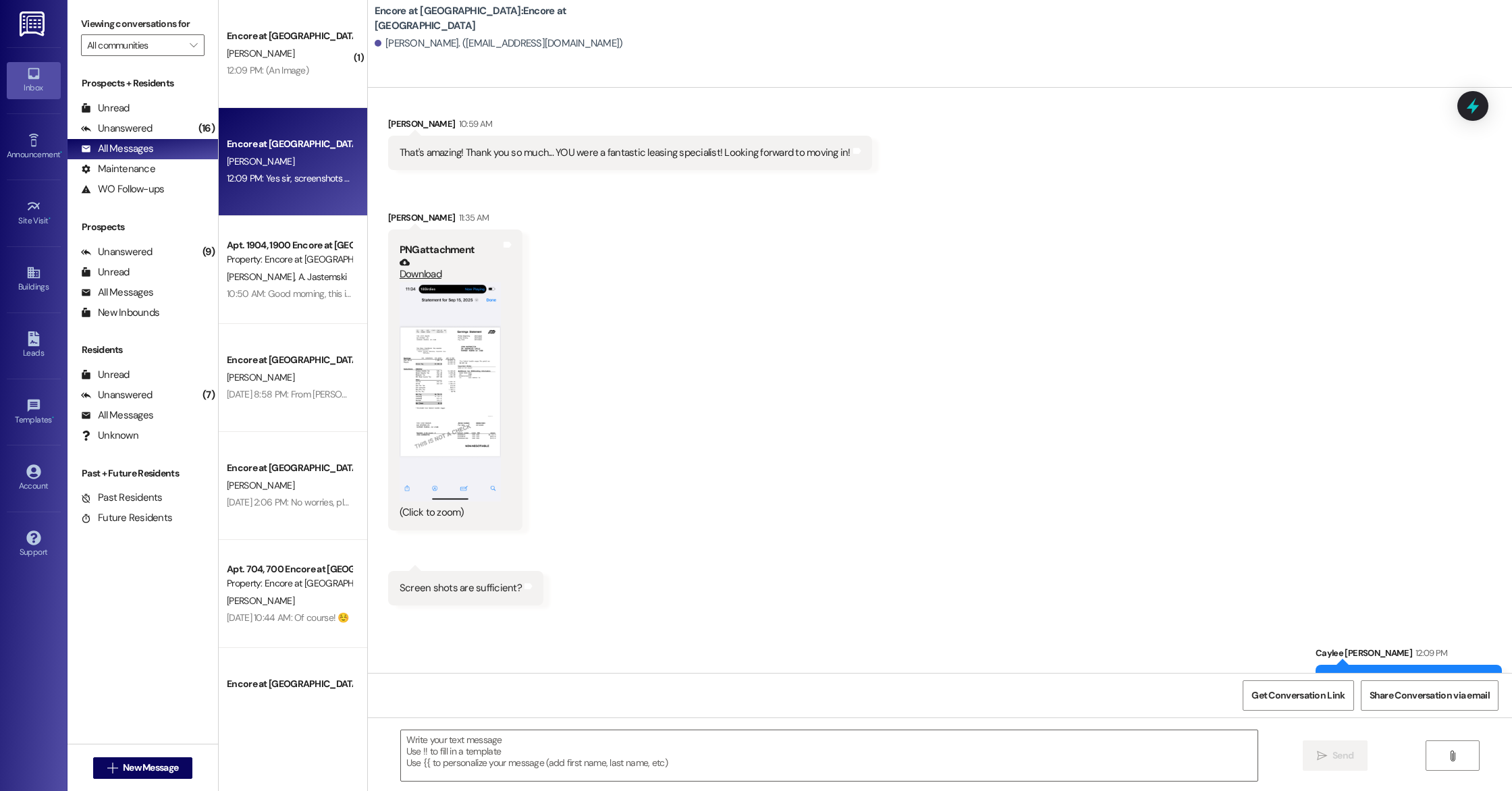
scroll to position [2328, 0]
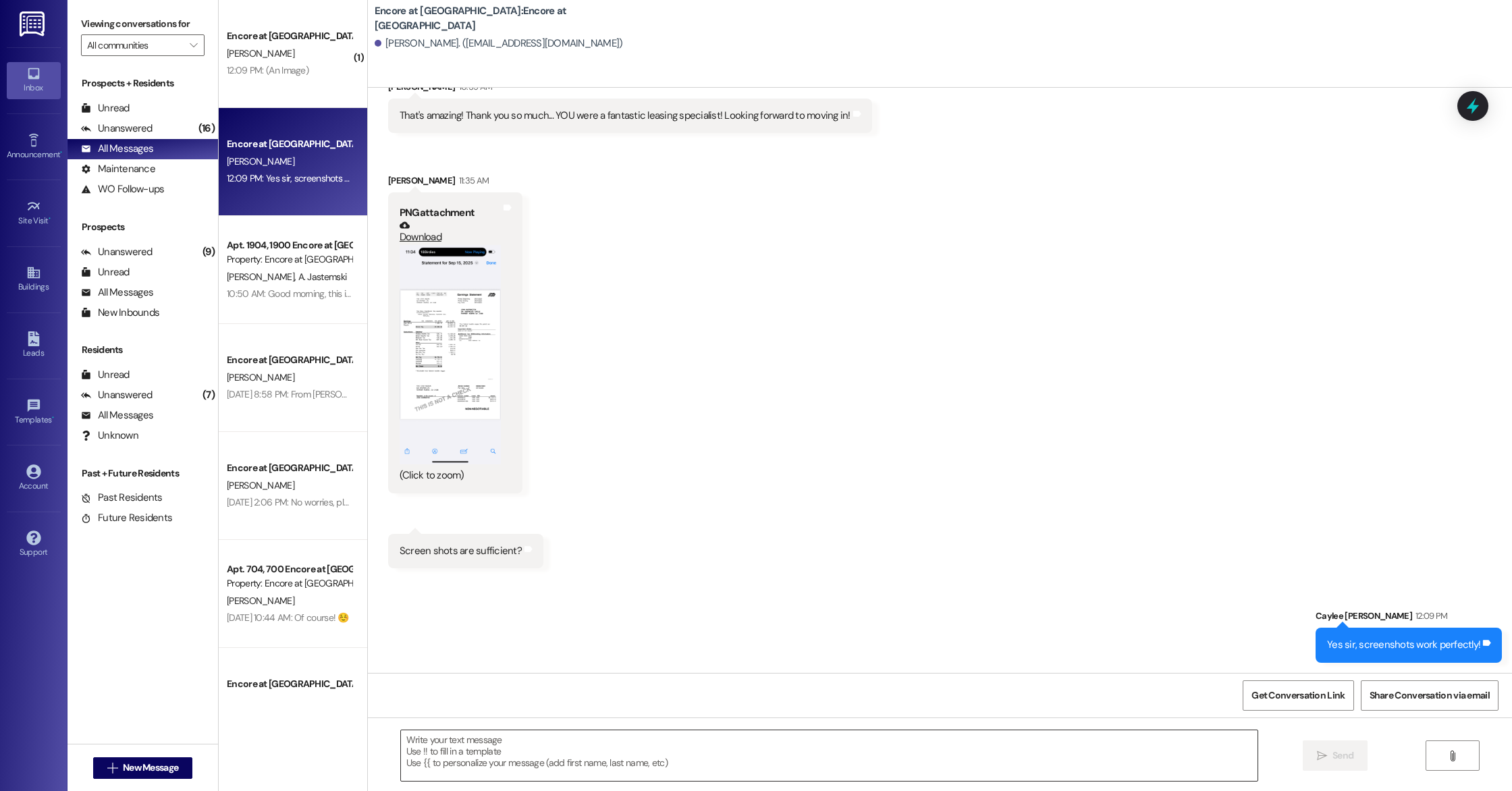
click at [619, 755] on textarea at bounding box center [828, 755] width 857 height 51
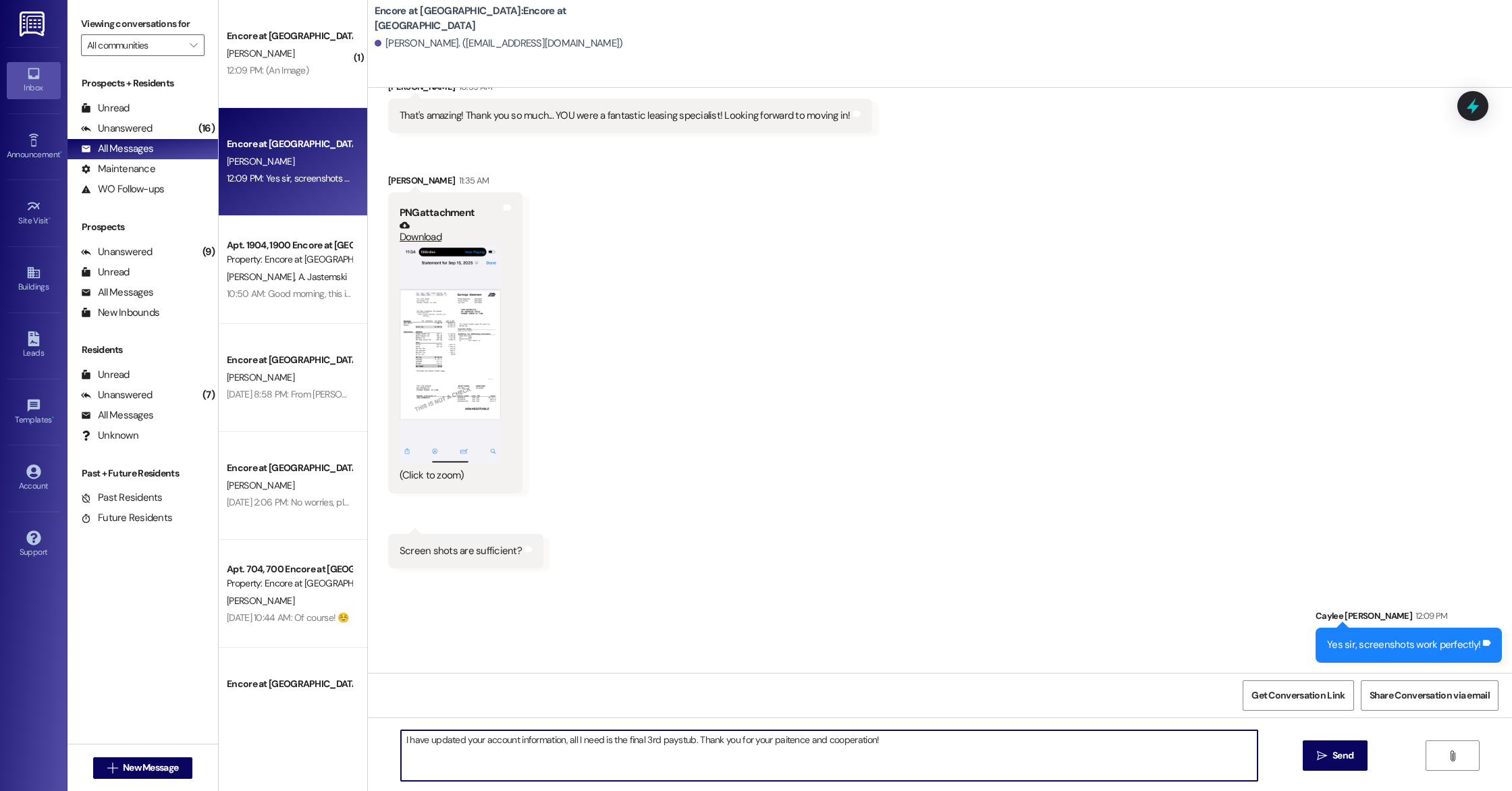
click at [778, 540] on div "Received via SMS [PERSON_NAME] 10:59 AM That's amazing! Thank you so much... YO…" at bounding box center [940, 314] width 1144 height 529
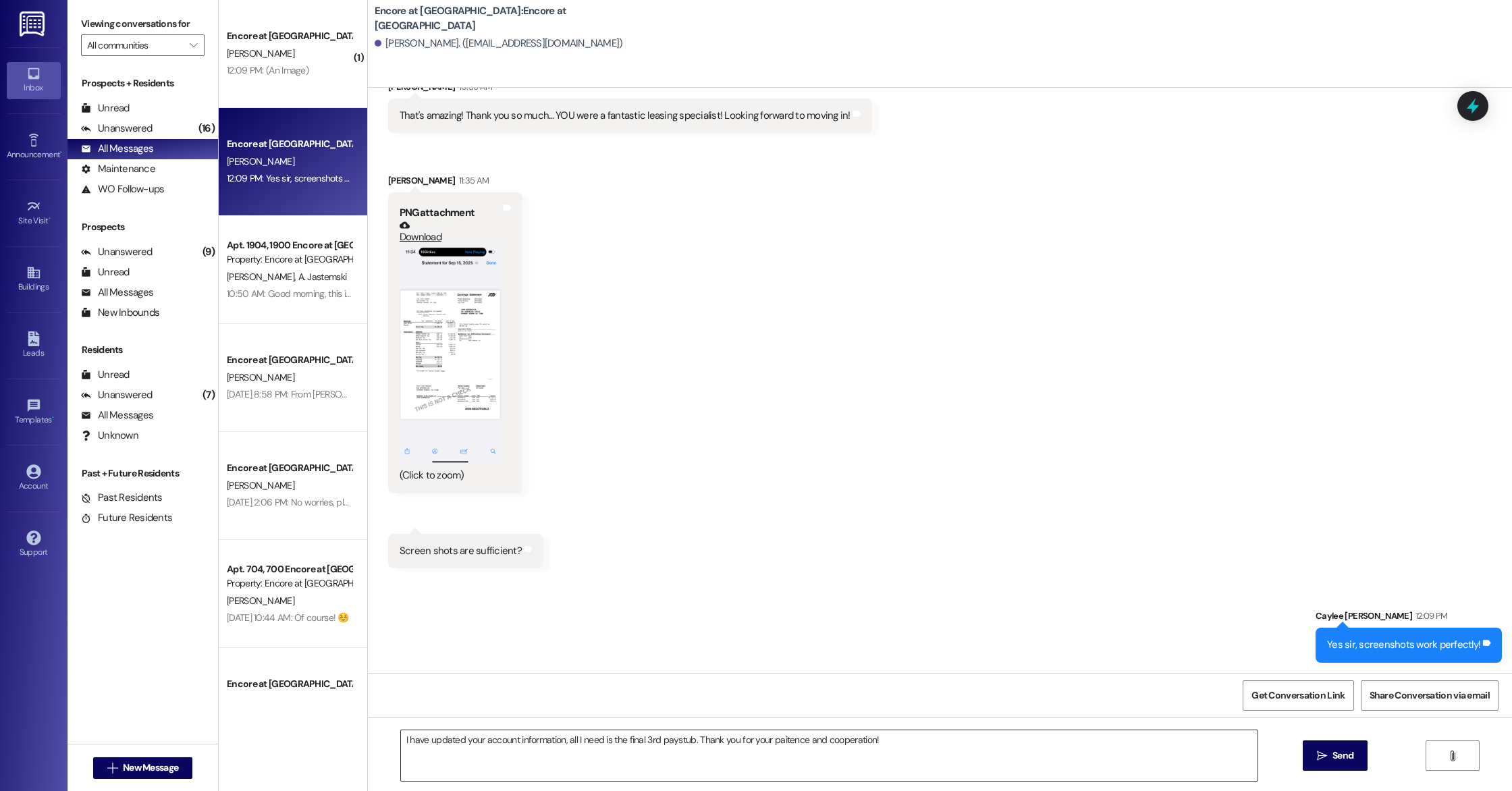
click at [886, 742] on textarea "I have updated your account information, all I need is the final 3rd paystub. T…" at bounding box center [828, 755] width 857 height 51
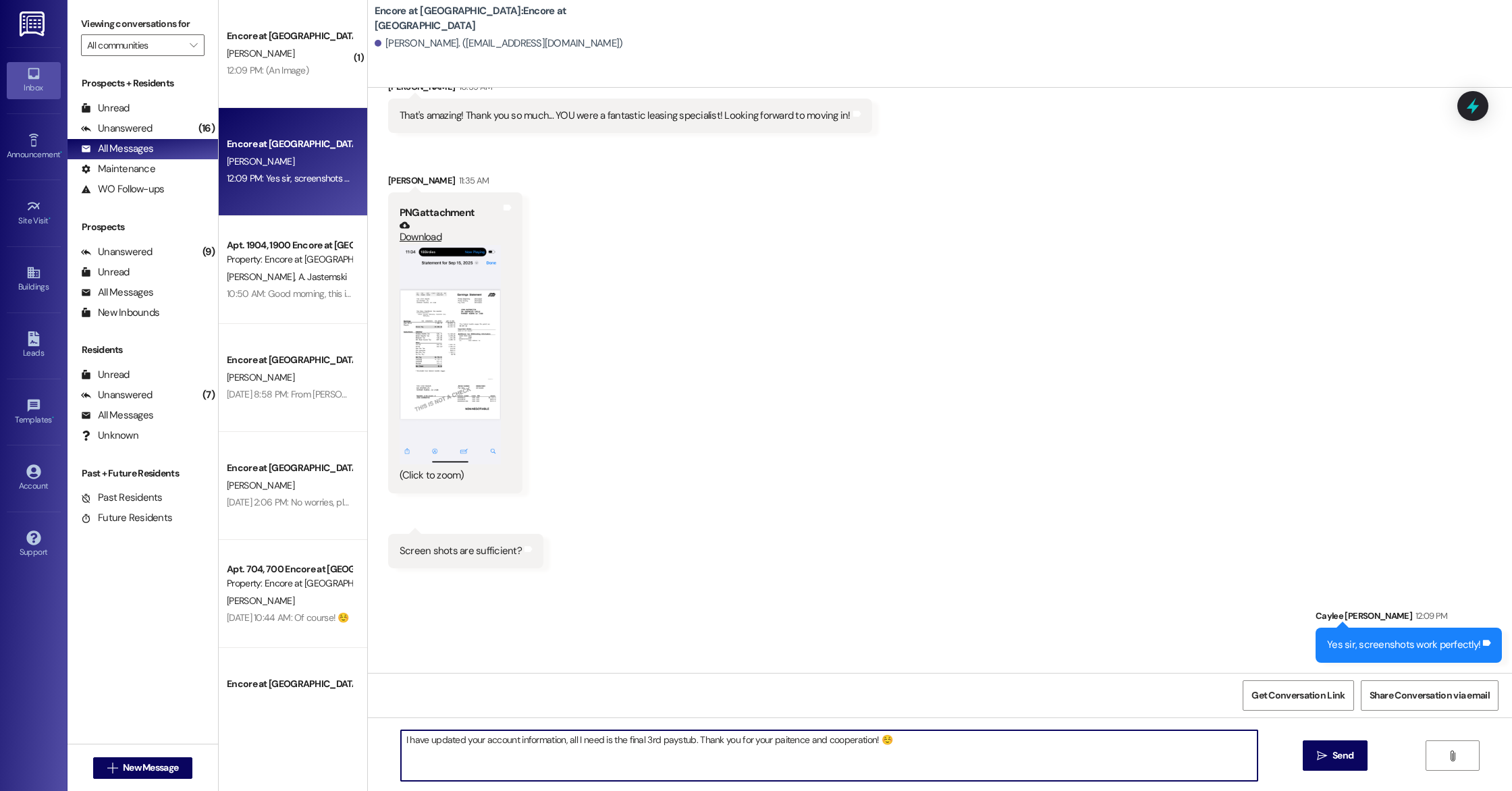
click at [778, 743] on textarea "I have updated your account information, all I need is the final 3rd paystub. T…" at bounding box center [828, 755] width 857 height 51
click at [916, 745] on textarea "I have updated your account information, all I need is the final 3rd paystub. T…" at bounding box center [828, 755] width 857 height 51
type textarea "I have updated your account information, all I need is the final 3rd paystub. T…"
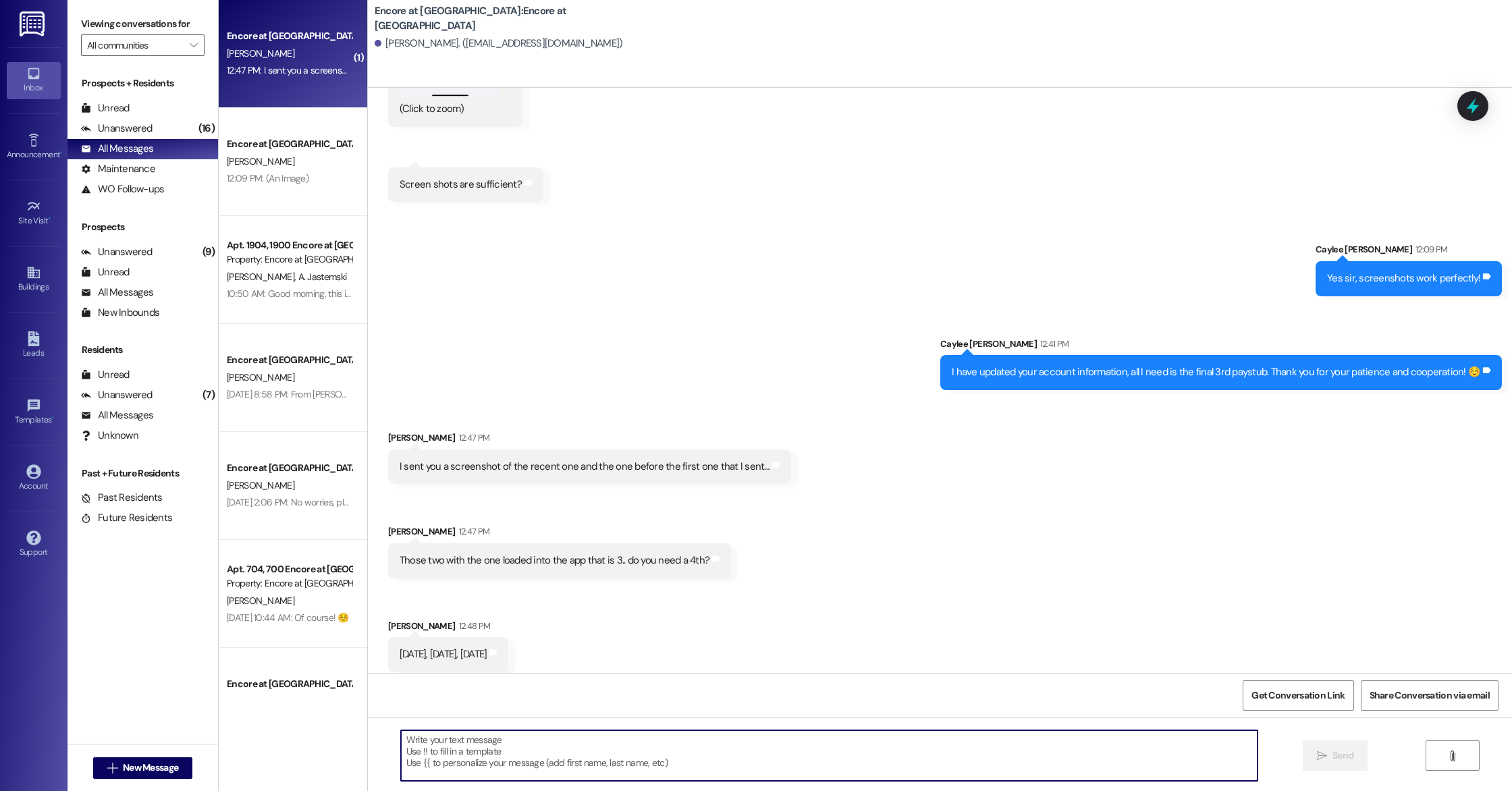
scroll to position [2703, 0]
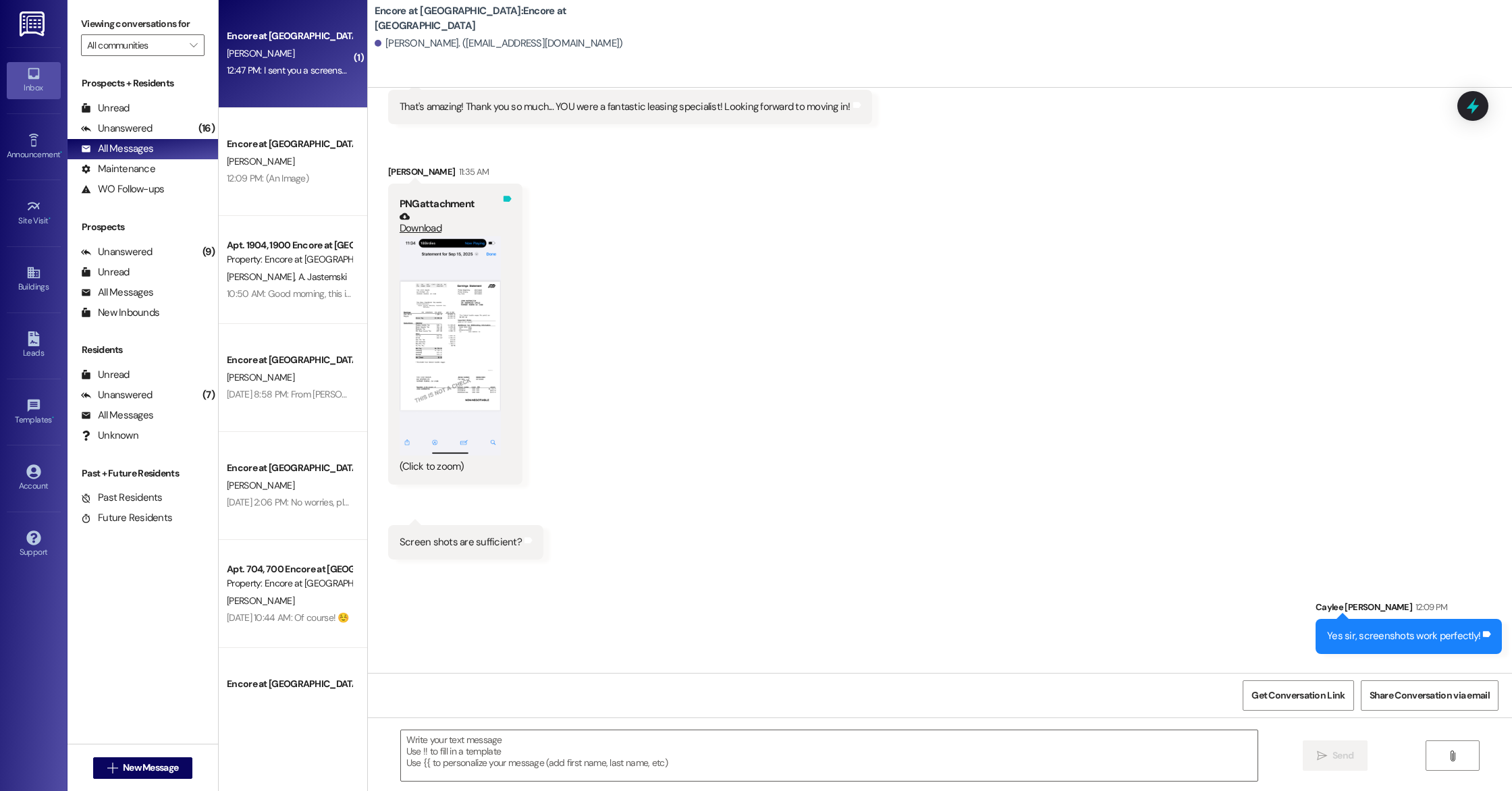
click at [502, 209] on div "Tags and notes" at bounding box center [507, 334] width 10 height 281
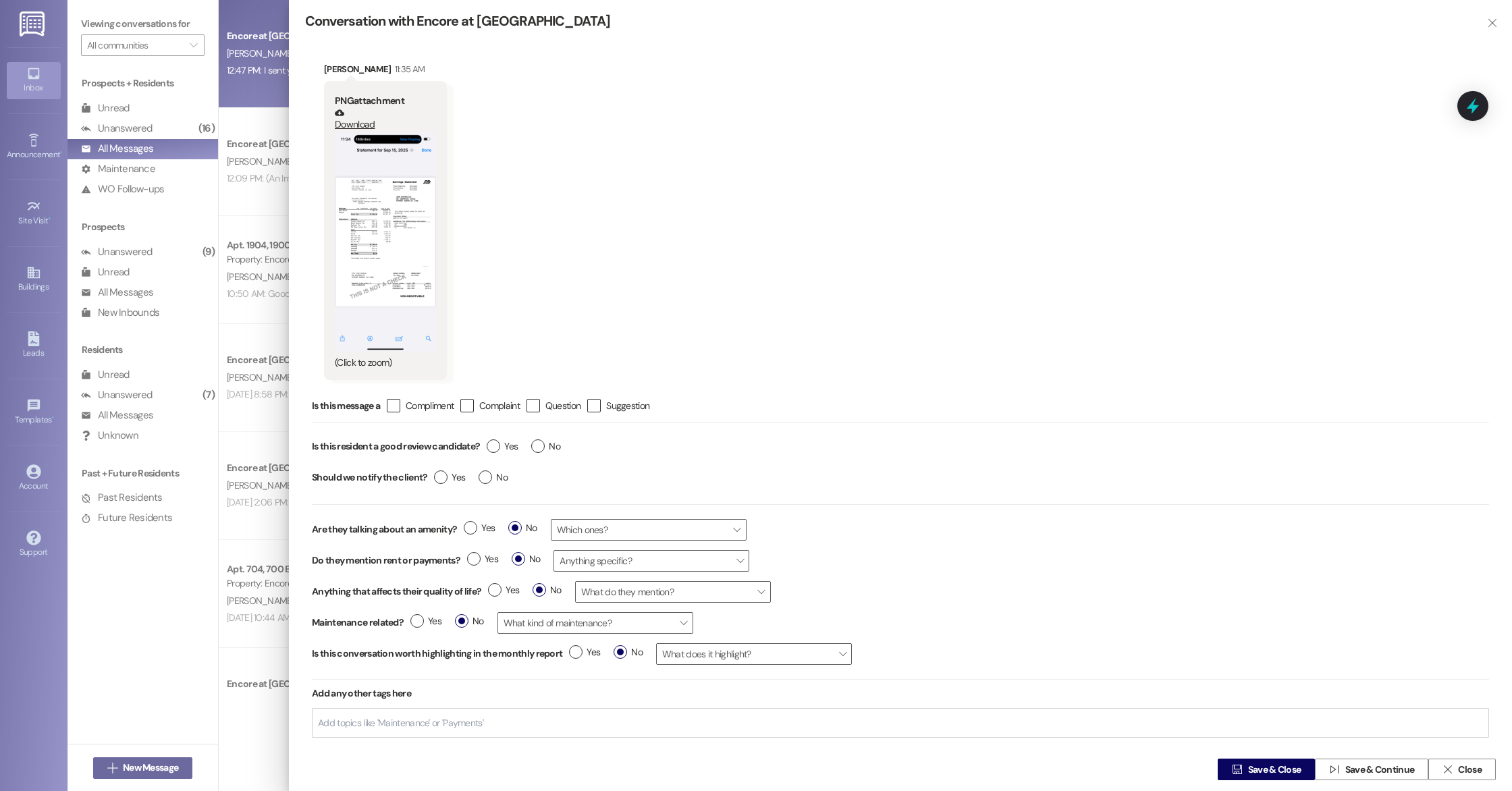
scroll to position [2798, 0]
click at [425, 253] on button "Zoom image" at bounding box center [385, 241] width 101 height 219
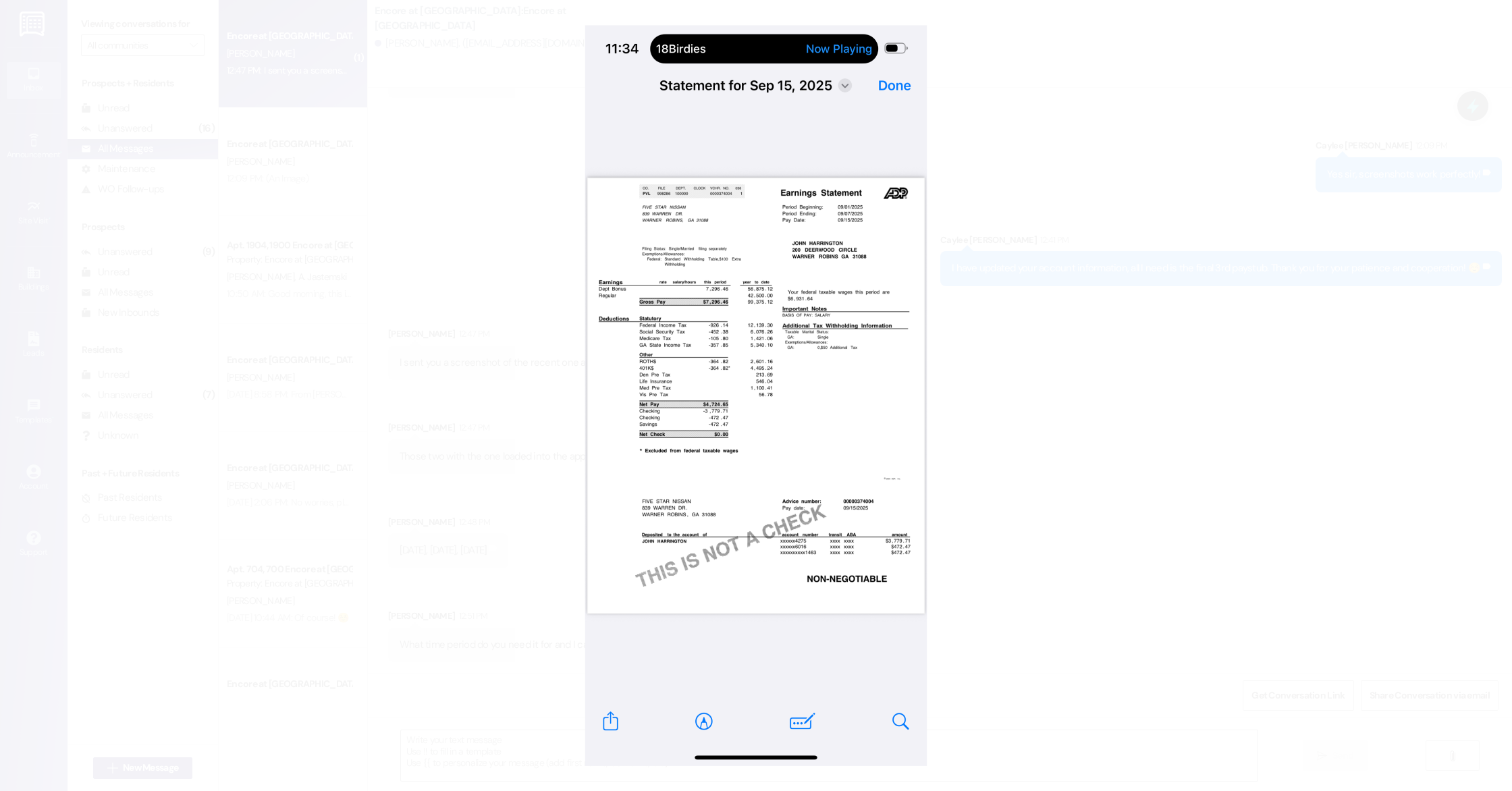
click at [1162, 234] on button "Unzoom image" at bounding box center [756, 395] width 1512 height 791
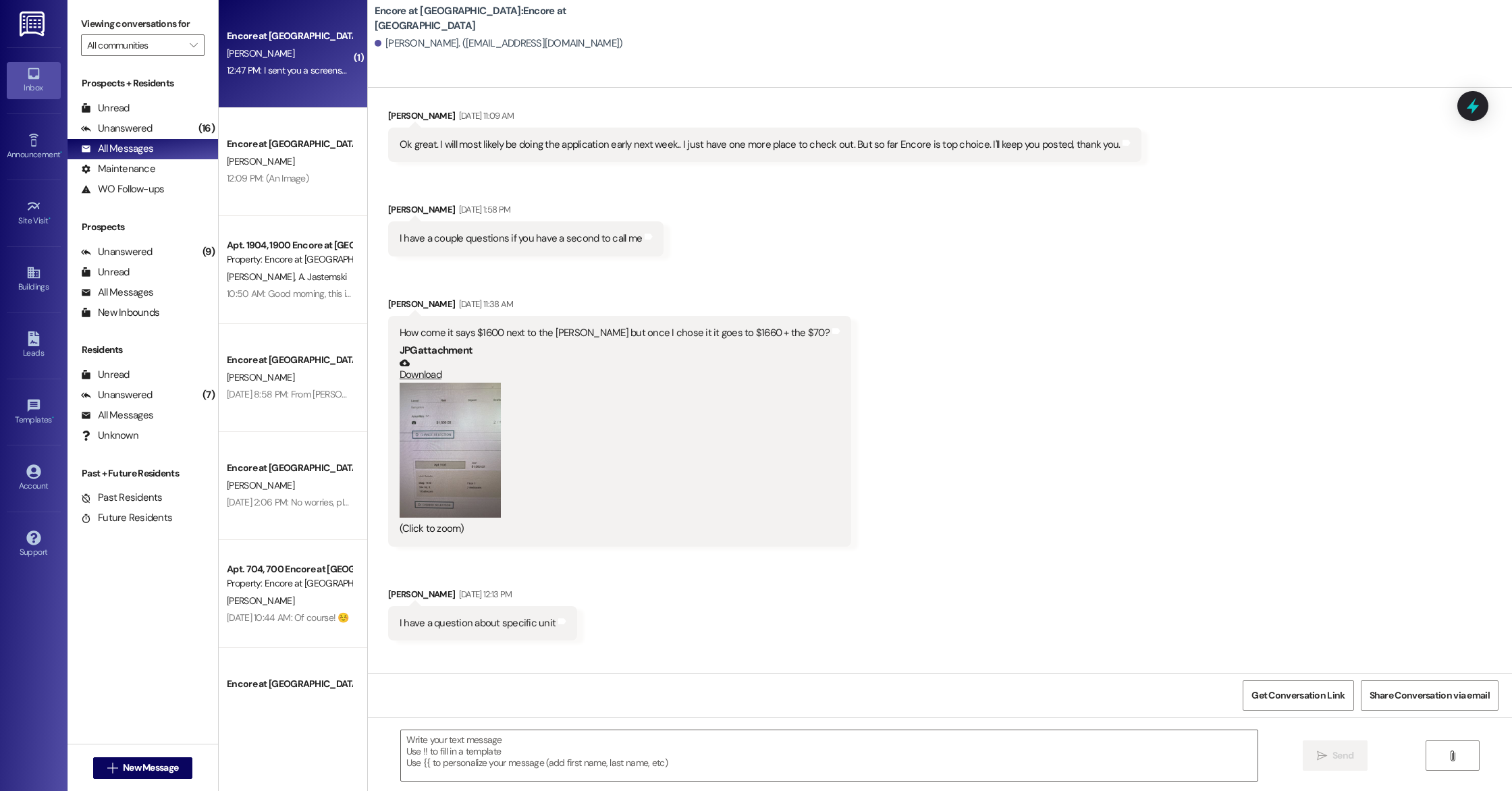
scroll to position [1320, 0]
click at [644, 372] on div "Download" at bounding box center [615, 366] width 430 height 24
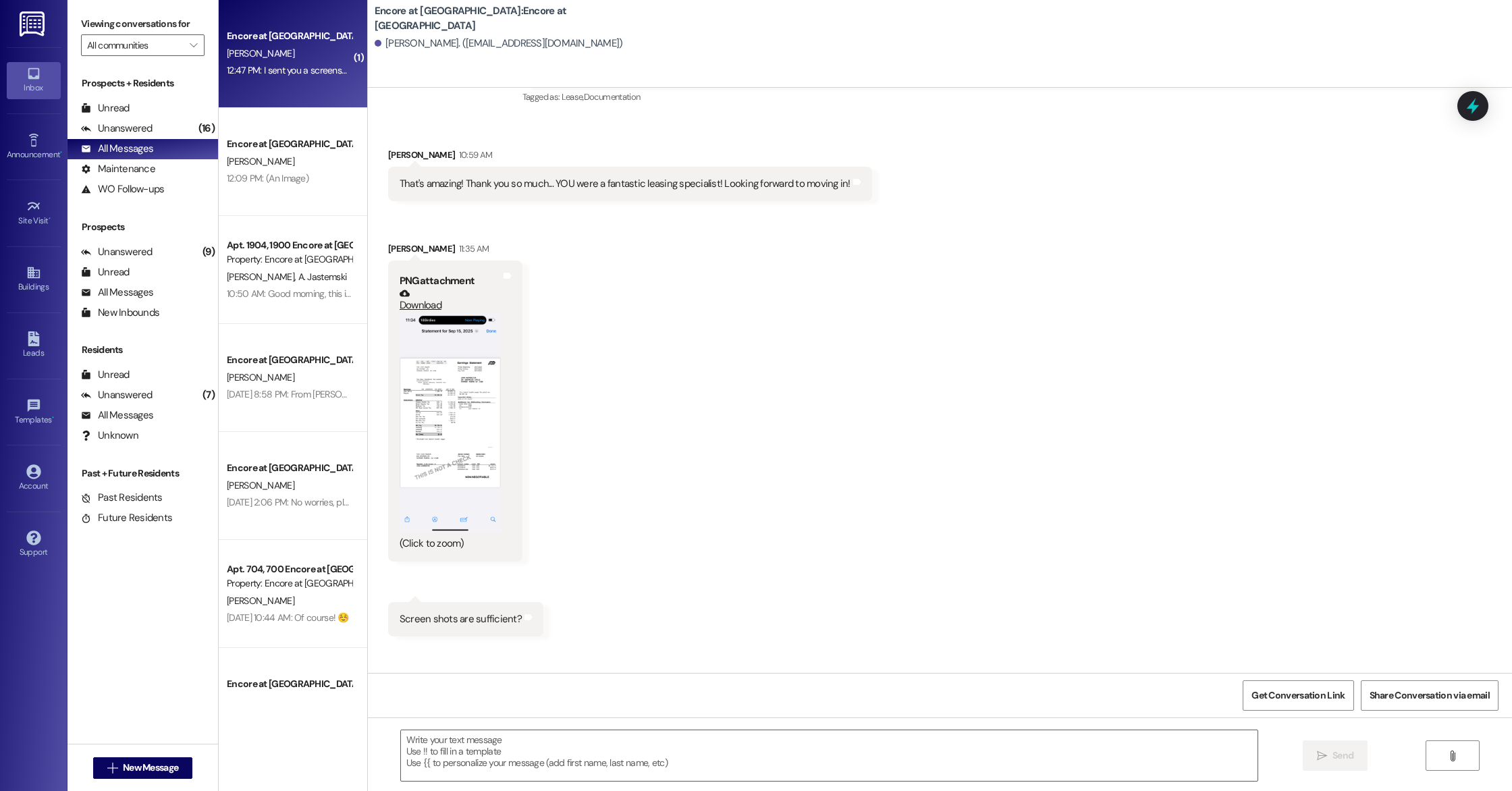
scroll to position [2262, 0]
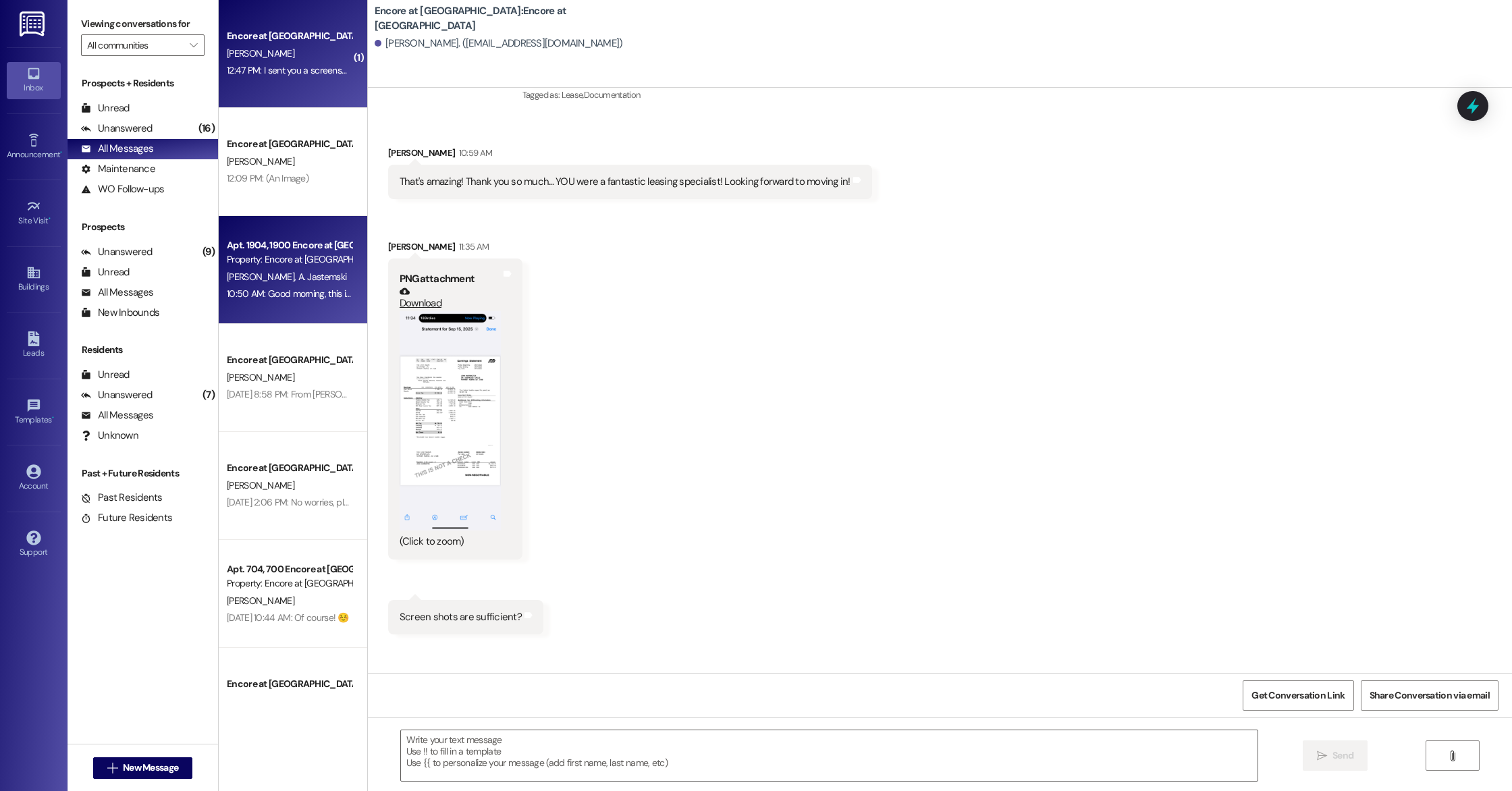
click at [247, 278] on span "[PERSON_NAME]" at bounding box center [262, 277] width 71 height 12
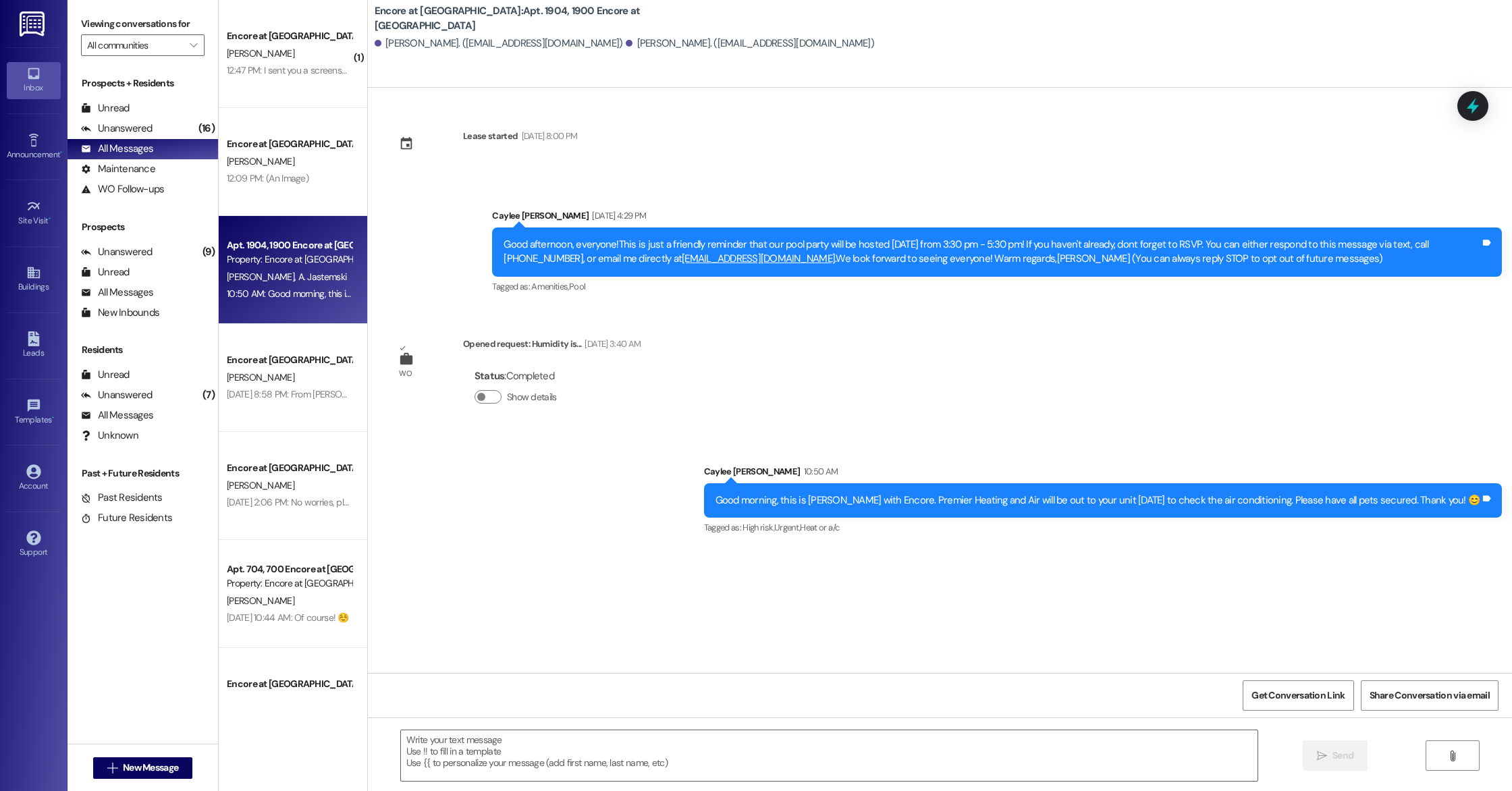
scroll to position [0, 0]
click at [722, 758] on textarea at bounding box center [828, 755] width 857 height 51
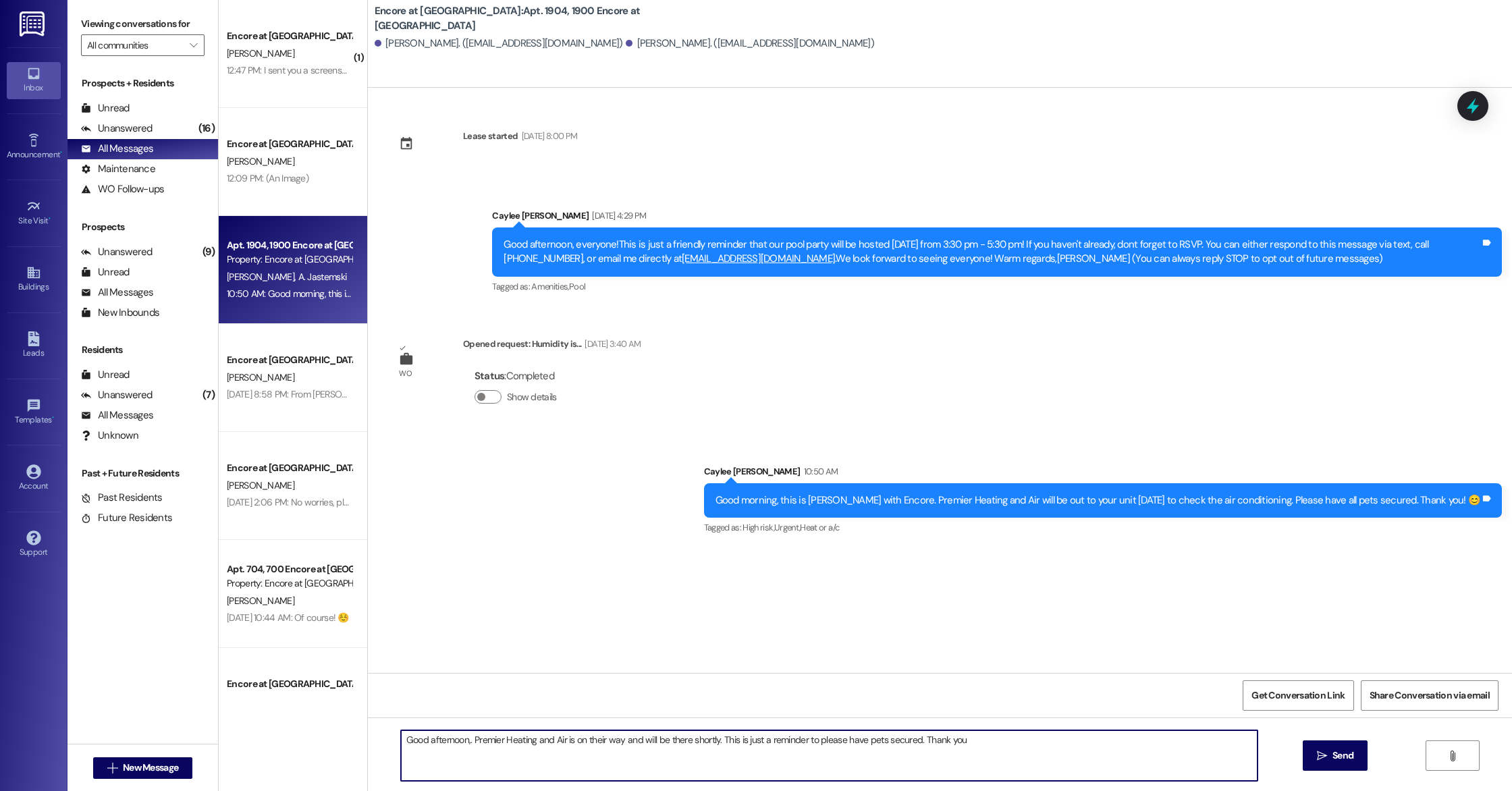
type textarea "Good afternoon,. Premier Heating and Air is on their way and will be there shor…"
